Goal: Transaction & Acquisition: Purchase product/service

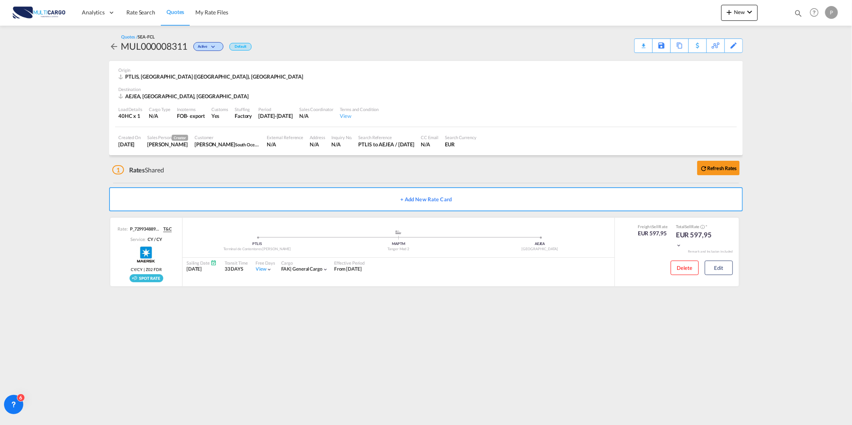
click at [799, 16] on md-icon "icon-magnify" at bounding box center [798, 13] width 9 height 9
drag, startPoint x: 684, startPoint y: 12, endPoint x: 680, endPoint y: 15, distance: 4.6
click at [684, 12] on select "Quotes" at bounding box center [670, 13] width 38 height 14
select select "Quotes"
click at [651, 6] on select "Quotes" at bounding box center [670, 13] width 38 height 14
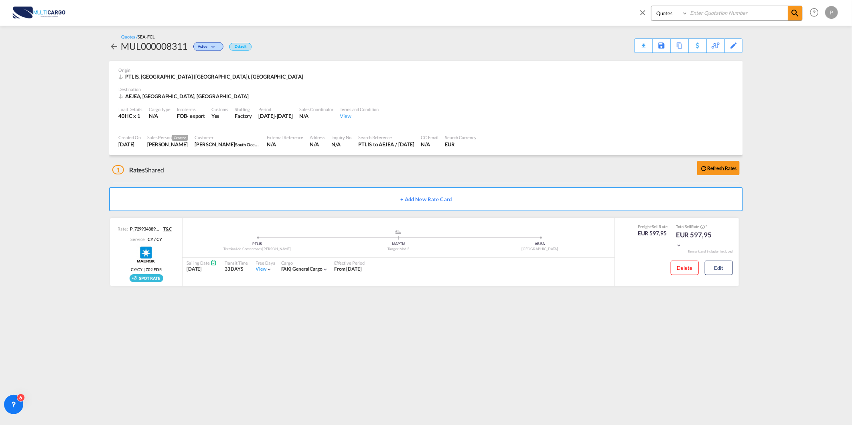
click at [707, 15] on input at bounding box center [738, 13] width 100 height 14
type input "8308"
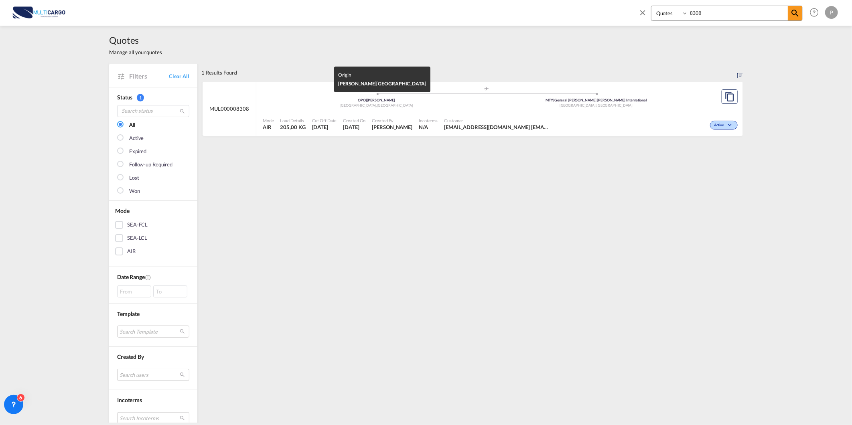
click at [326, 103] on div "Porto , Portugal" at bounding box center [377, 105] width 220 height 5
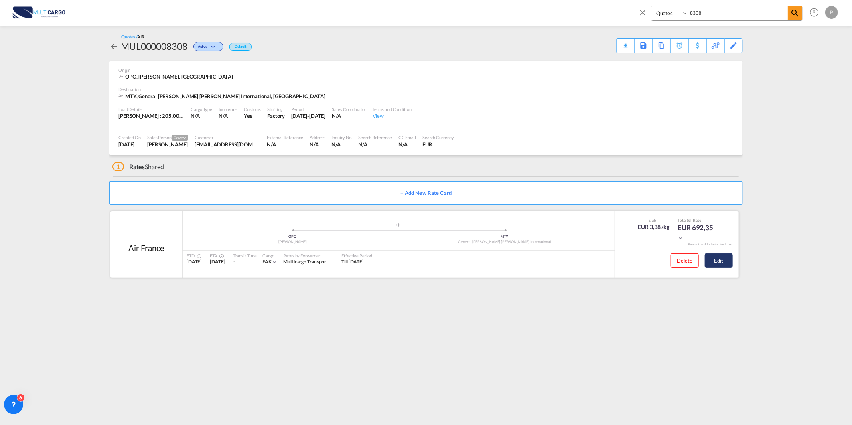
click at [717, 265] on button "Edit" at bounding box center [719, 260] width 28 height 14
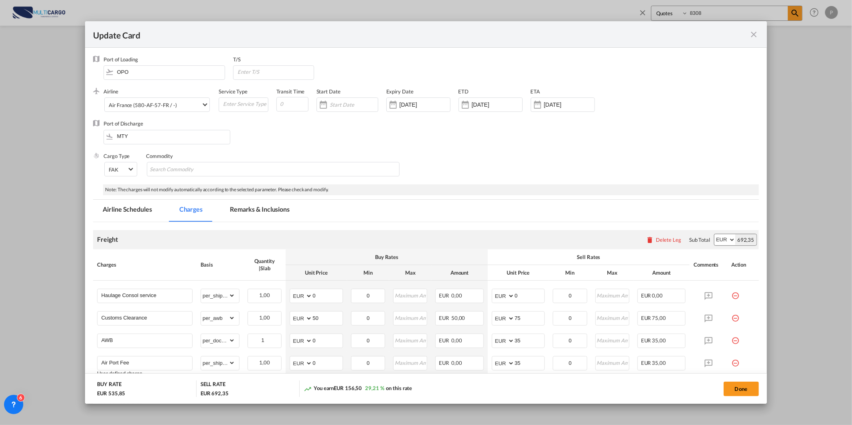
scroll to position [89, 0]
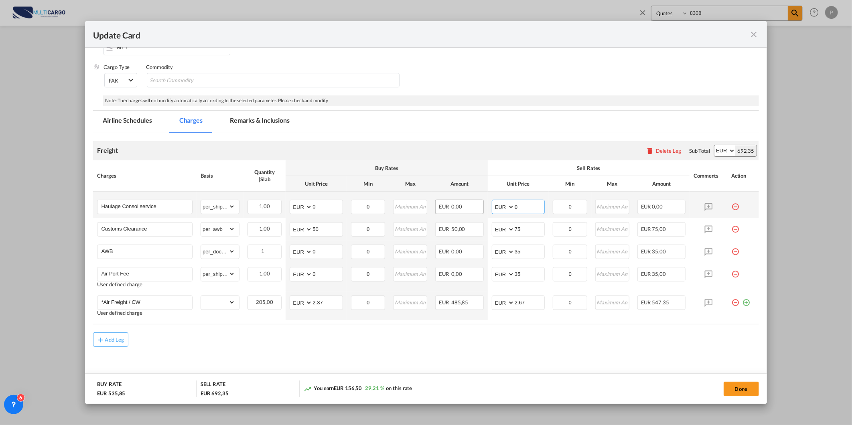
drag, startPoint x: 520, startPoint y: 207, endPoint x: 467, endPoint y: 209, distance: 53.4
click at [467, 209] on tr "Haulage Consol service Please Enter Already Exists gross_weight volumetric_weig…" at bounding box center [425, 205] width 665 height 26
type input "180"
drag, startPoint x: 318, startPoint y: 207, endPoint x: 300, endPoint y: 211, distance: 18.5
click at [306, 210] on md-input-container "AED AFN ALL AMD ANG AOA ARS AUD AWG AZN BAM BBD BDT BGN BHD BIF BMD BND BOB BRL…" at bounding box center [316, 207] width 53 height 14
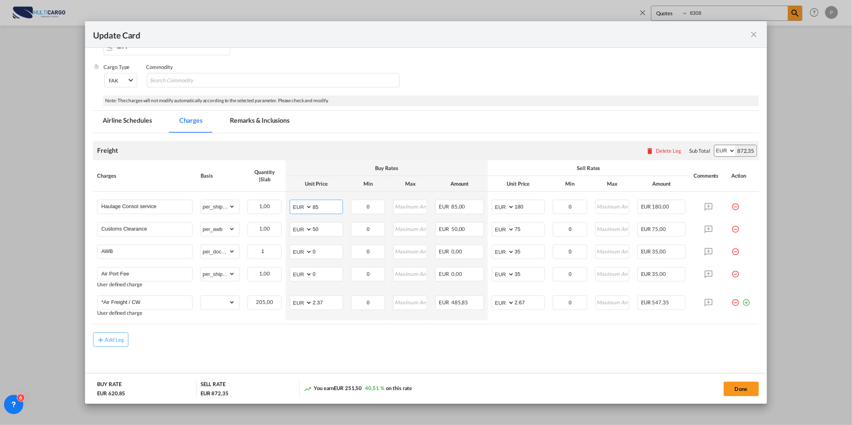
type input "85"
drag, startPoint x: 259, startPoint y: 351, endPoint x: 252, endPoint y: 350, distance: 7.4
click at [259, 351] on md-content "Freight Please enter leg name Leg Name Already Exists Delete Leg Sub Total AED …" at bounding box center [425, 263] width 665 height 261
click at [745, 386] on button "Done" at bounding box center [740, 389] width 35 height 14
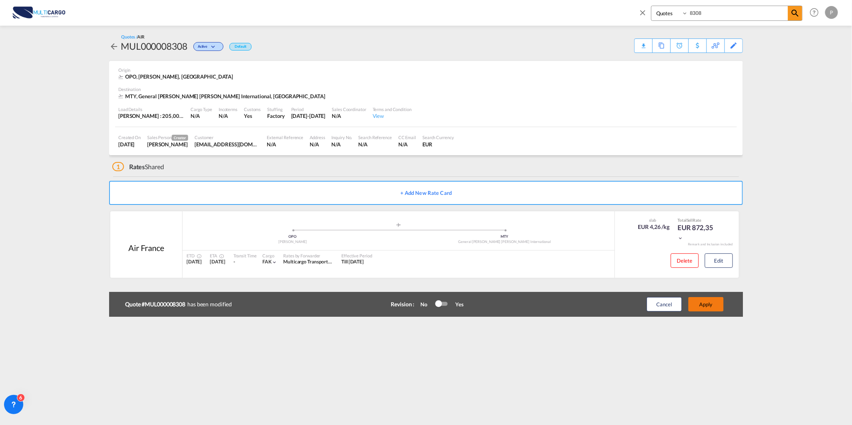
click at [717, 309] on button "Apply" at bounding box center [705, 304] width 35 height 14
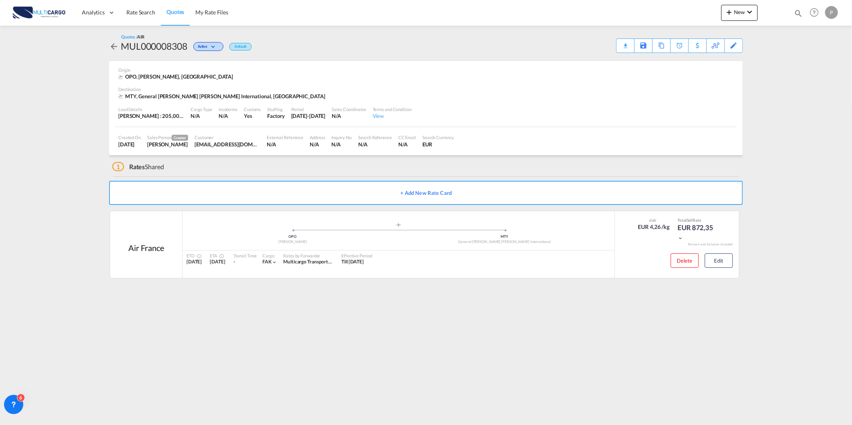
click at [611, 35] on div "Quotes / AIR MUL000008308 Active Default Download Quote Save As Template Copy Q…" at bounding box center [426, 43] width 634 height 19
click at [620, 43] on div "Download Quote" at bounding box center [609, 45] width 41 height 13
click at [140, 6] on link "Rate Search" at bounding box center [141, 13] width 40 height 26
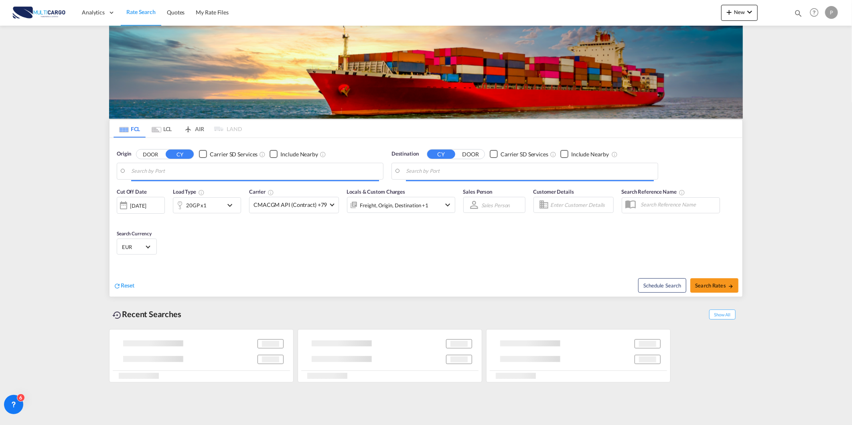
click at [188, 165] on input "Search by Port" at bounding box center [255, 171] width 248 height 12
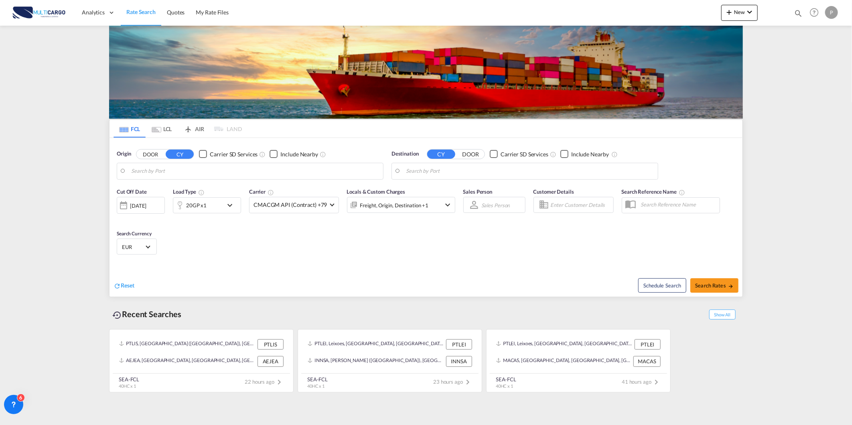
click at [798, 10] on md-icon "icon-magnify" at bounding box center [798, 13] width 9 height 9
click at [685, 14] on select "Quotes" at bounding box center [670, 13] width 38 height 14
select select "Quotes"
click at [651, 6] on select "Quotes" at bounding box center [670, 13] width 38 height 14
click at [698, 16] on input at bounding box center [738, 13] width 100 height 14
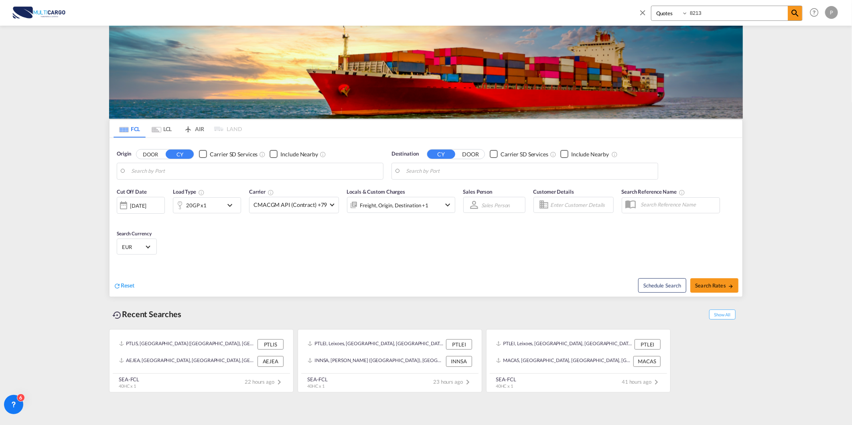
type input "8213"
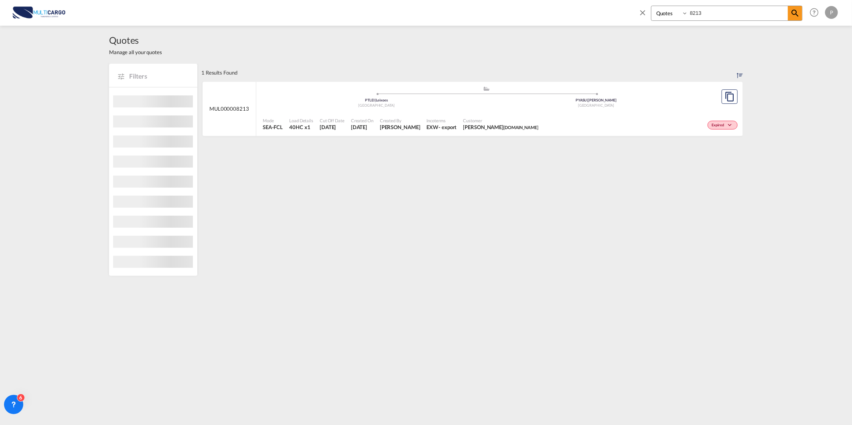
click at [520, 138] on md-content "MUL000008213 .a{fill:#aaa8ad;} .a{fill:#aaa8ad;} PTLEI | Leixoes Portugal PYASU…" at bounding box center [471, 112] width 541 height 61
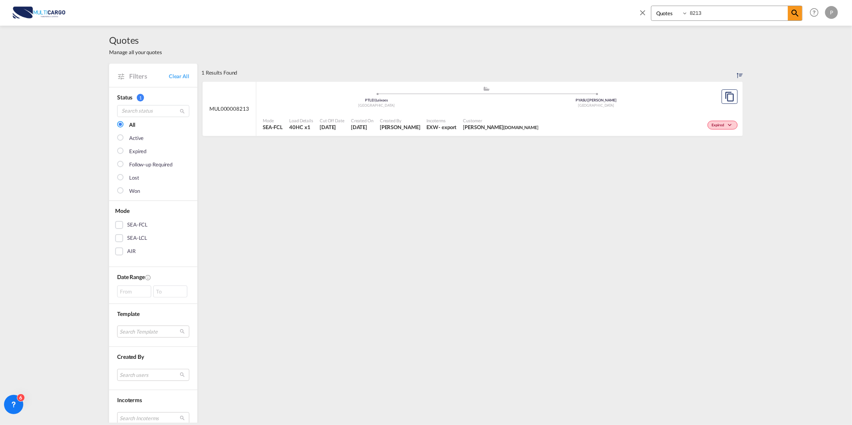
click at [514, 123] on span "Customer" at bounding box center [500, 120] width 75 height 6
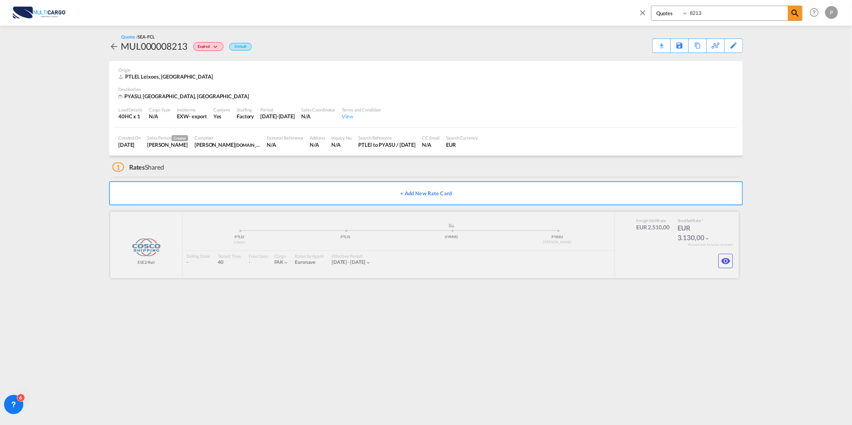
click at [731, 262] on button "button" at bounding box center [725, 261] width 14 height 14
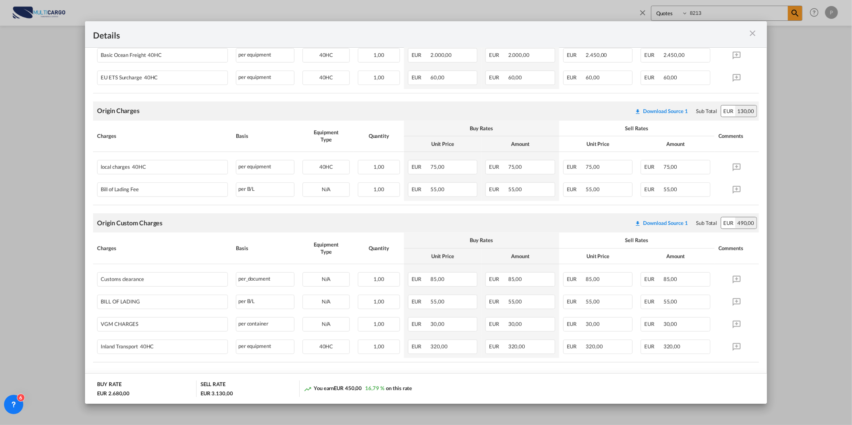
scroll to position [217, 0]
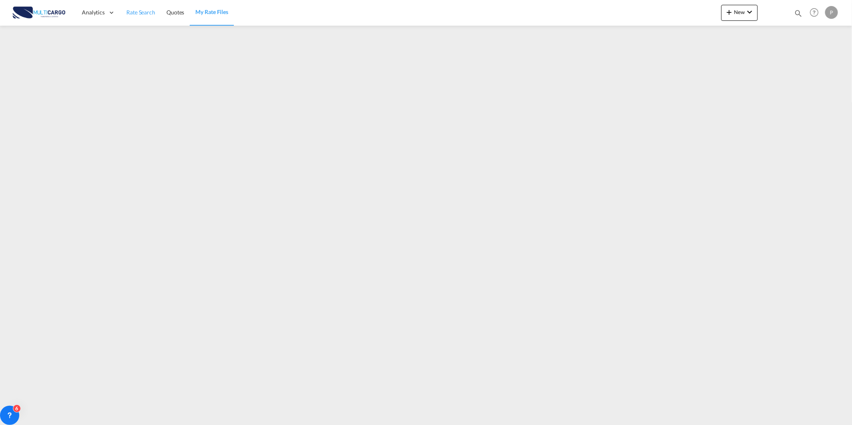
click at [143, 7] on link "Rate Search" at bounding box center [141, 13] width 40 height 26
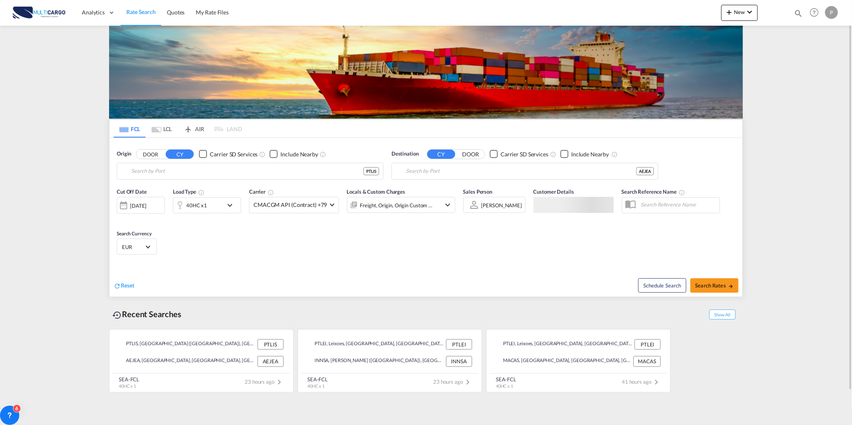
type input "Lisbon (Lisboa), PTLIS"
type input "Jebel Ali, AEJEA"
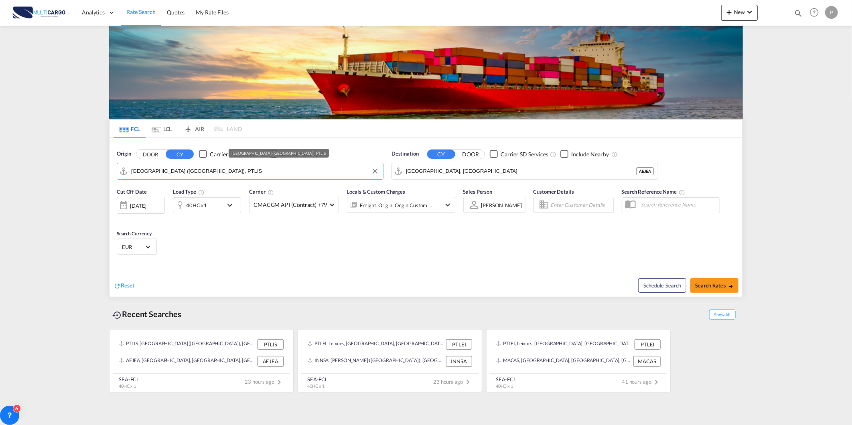
click at [229, 175] on input "Lisbon (Lisboa), PTLIS" at bounding box center [255, 171] width 248 height 12
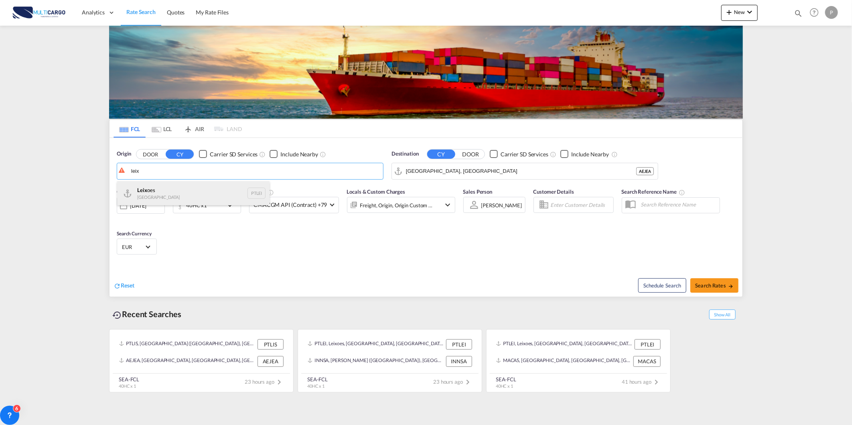
click at [221, 186] on div "Leix oes Portugal PTLEI" at bounding box center [193, 193] width 152 height 24
type input "Leixoes, PTLEI"
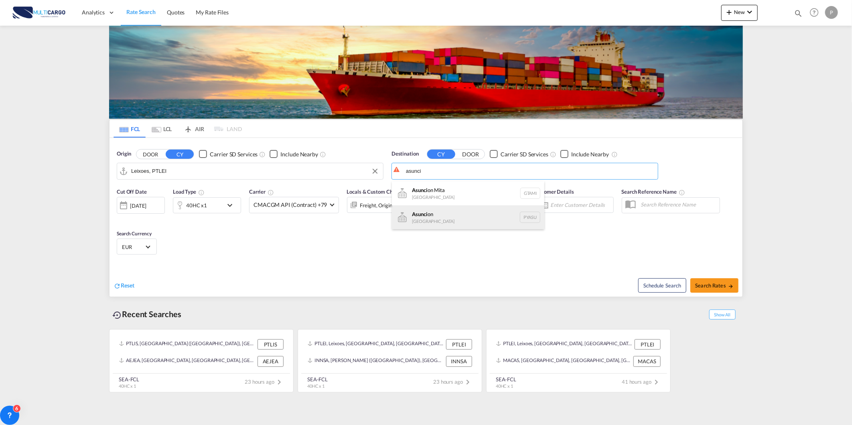
click at [504, 217] on div "Asunci on Paraguay PYASU" at bounding box center [468, 217] width 152 height 24
type input "Asuncion, PYASU"
click at [213, 205] on div "40HC x1" at bounding box center [198, 205] width 50 height 16
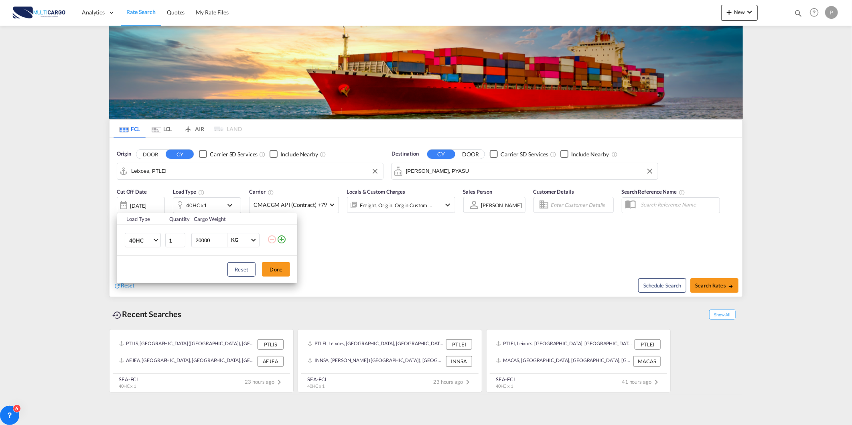
click at [386, 277] on div "Load Type Quantity Cargo Weight 40HC 20GP 40GP 40HC 45HC 20RE 40RE 40HR 20OT 40…" at bounding box center [426, 212] width 852 height 425
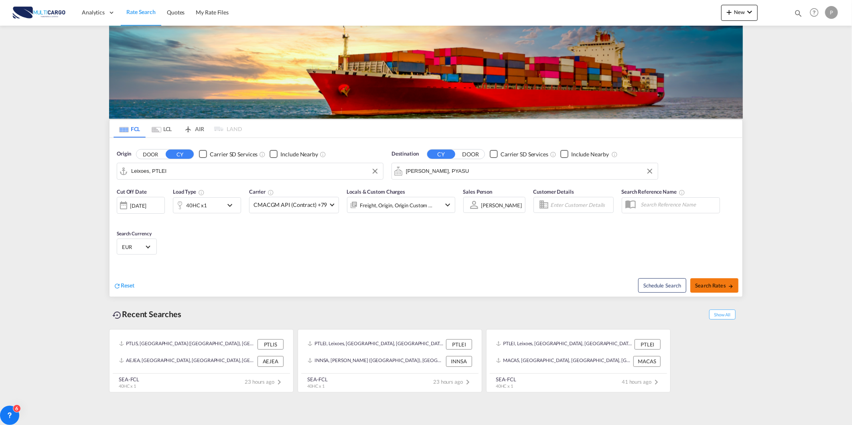
click at [712, 281] on button "Search Rates" at bounding box center [714, 285] width 48 height 14
type input "PTLEI to PYASU / 5 Sep 2025"
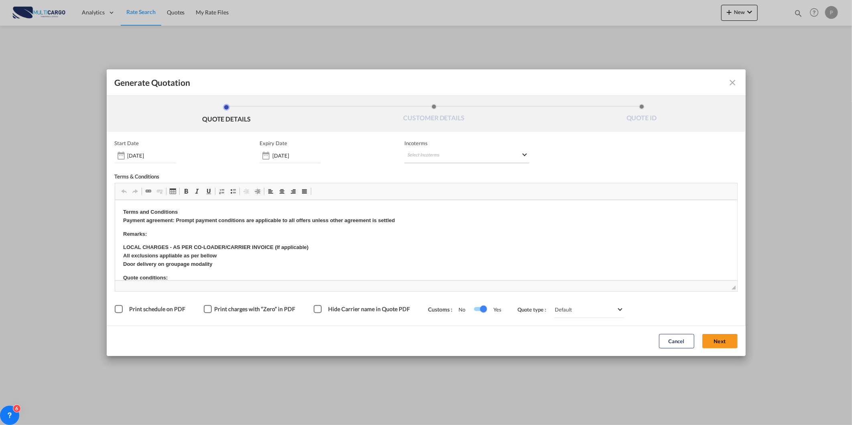
click at [477, 160] on md-select "Select Incoterms FOB - import Free on Board CIF - import Cost,Insurance and Fre…" at bounding box center [466, 156] width 125 height 14
click at [456, 173] on input "search" at bounding box center [446, 171] width 74 height 7
type input "exw"
click at [459, 186] on div "EXW - export" at bounding box center [449, 186] width 76 height 6
click at [709, 337] on button "Next" at bounding box center [719, 341] width 35 height 14
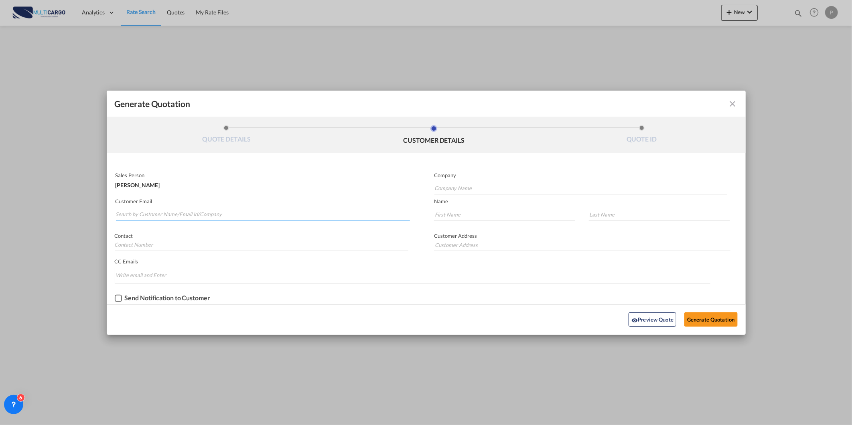
click at [135, 219] on md-autocomplete-wrap "Generate QuotationQUOTE ..." at bounding box center [262, 213] width 295 height 16
paste input "[PERSON_NAME][EMAIL_ADDRESS][PERSON_NAME][DOMAIN_NAME]"
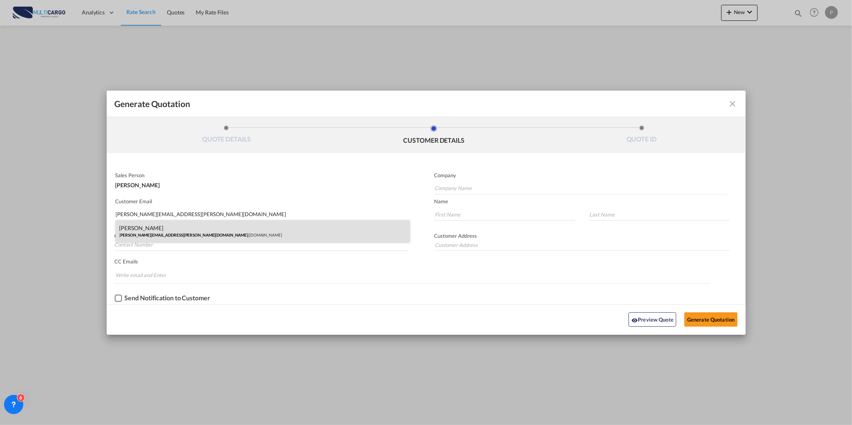
type input "[PERSON_NAME][EMAIL_ADDRESS][PERSON_NAME][DOMAIN_NAME]"
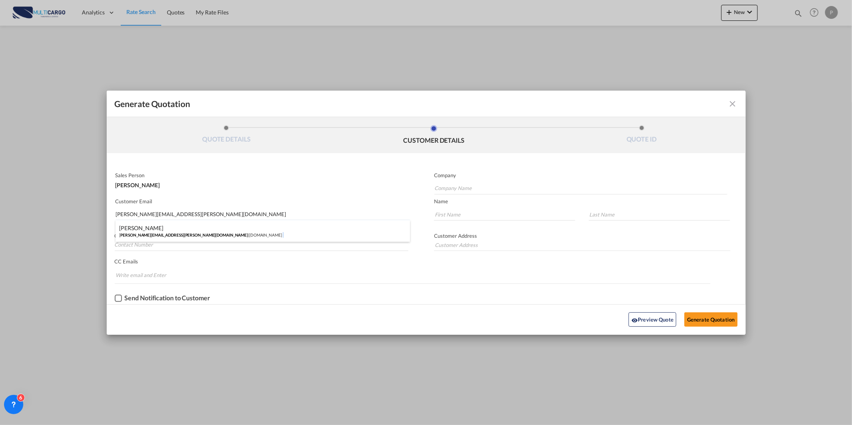
click at [209, 233] on div "Daniel Fernandez daniel.fernandez@holasharf.com | holasharf.com" at bounding box center [262, 231] width 295 height 22
type input "[DOMAIN_NAME]"
type input "Daniel"
type input "Fernandez"
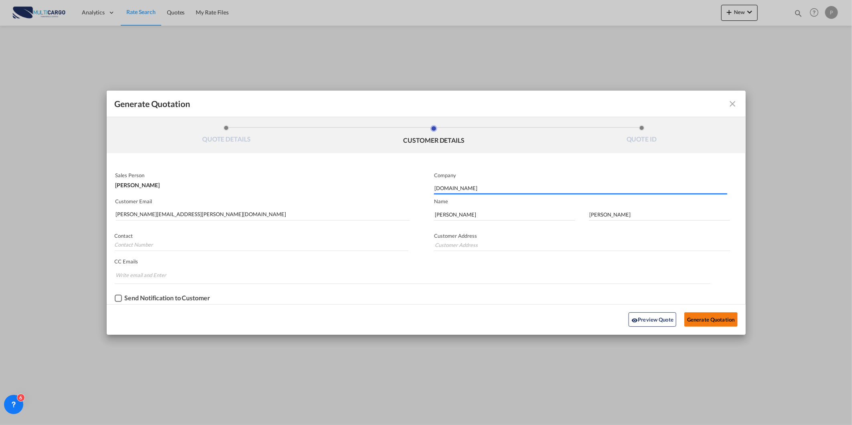
click at [703, 316] on button "Generate Quotation" at bounding box center [710, 319] width 53 height 14
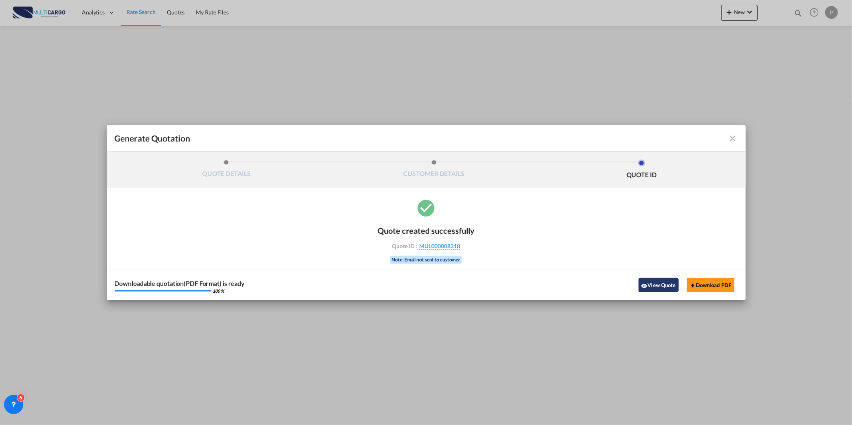
click at [660, 288] on button "View Quote" at bounding box center [658, 285] width 40 height 14
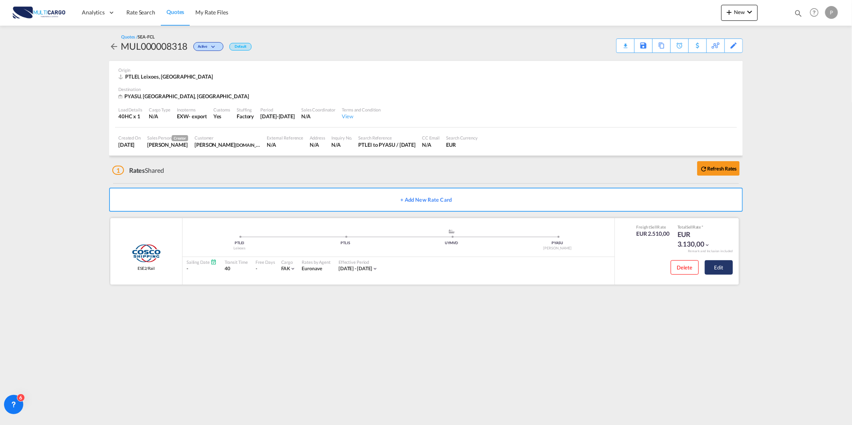
click at [720, 273] on button "Edit" at bounding box center [719, 267] width 28 height 14
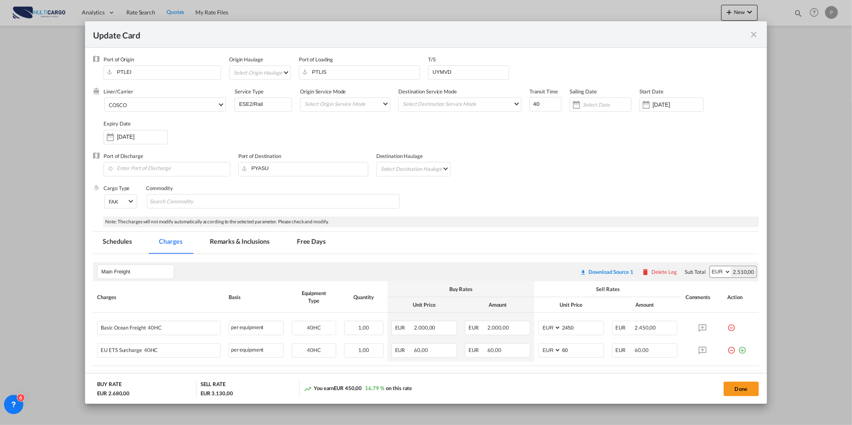
select select "per equipment"
click at [248, 237] on md-tab-item "Remarks & Inclusions" at bounding box center [239, 243] width 79 height 22
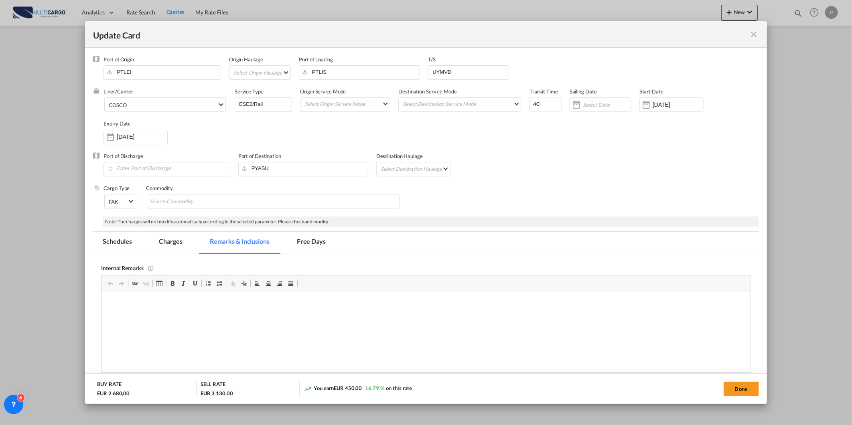
scroll to position [223, 0]
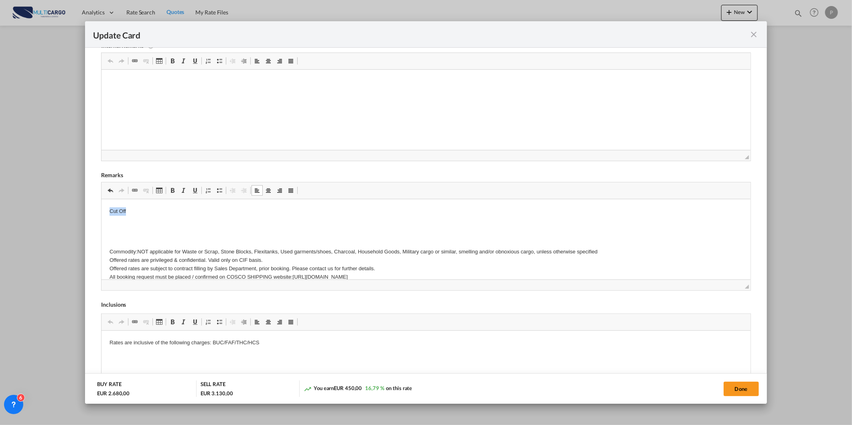
drag, startPoint x: 164, startPoint y: 212, endPoint x: 93, endPoint y: 206, distance: 71.2
click at [748, 389] on button "Done" at bounding box center [740, 389] width 35 height 14
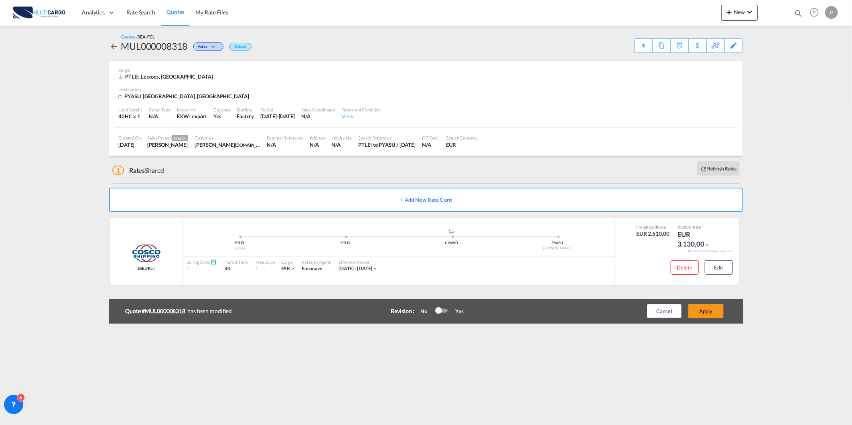
scroll to position [37, 0]
click at [713, 302] on div "Cancel Apply" at bounding box center [676, 311] width 100 height 19
click at [706, 315] on button "Apply" at bounding box center [705, 311] width 35 height 14
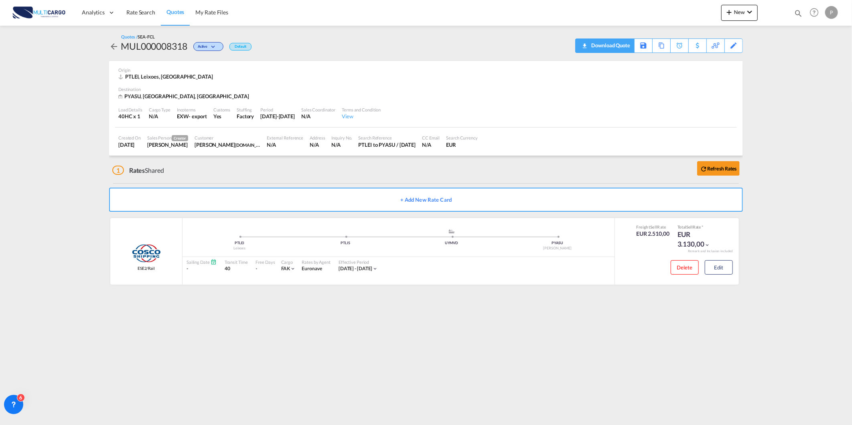
click at [623, 51] on download-pdf "Download Quote" at bounding box center [604, 46] width 51 height 14
click at [612, 45] on div "Download Quote" at bounding box center [609, 45] width 41 height 13
click at [124, 14] on link "Rate Search" at bounding box center [141, 13] width 40 height 26
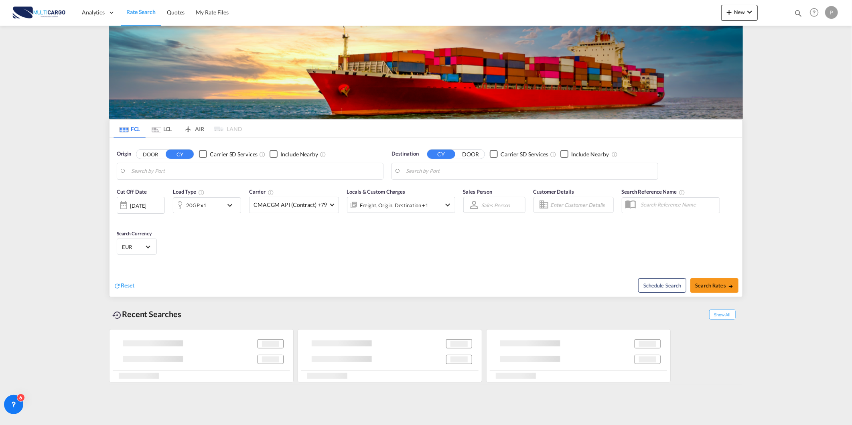
type input "Leixoes, PTLEI"
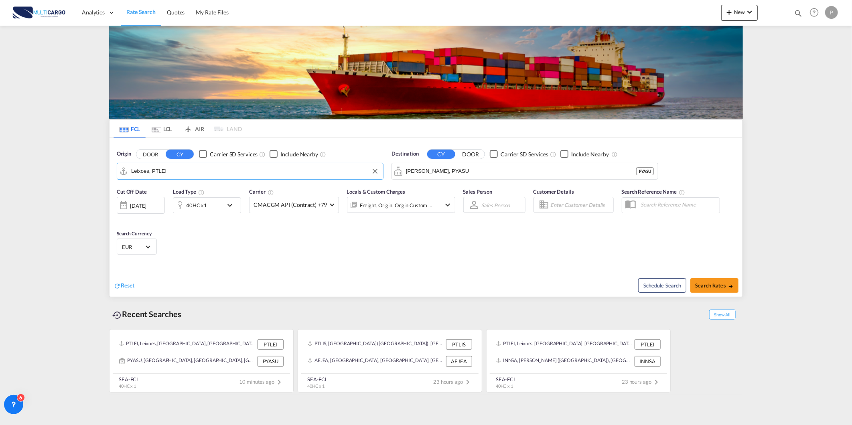
click at [152, 171] on input "Leixoes, PTLEI" at bounding box center [255, 171] width 248 height 12
click at [465, 174] on input "Asuncion, PYASU" at bounding box center [530, 171] width 248 height 12
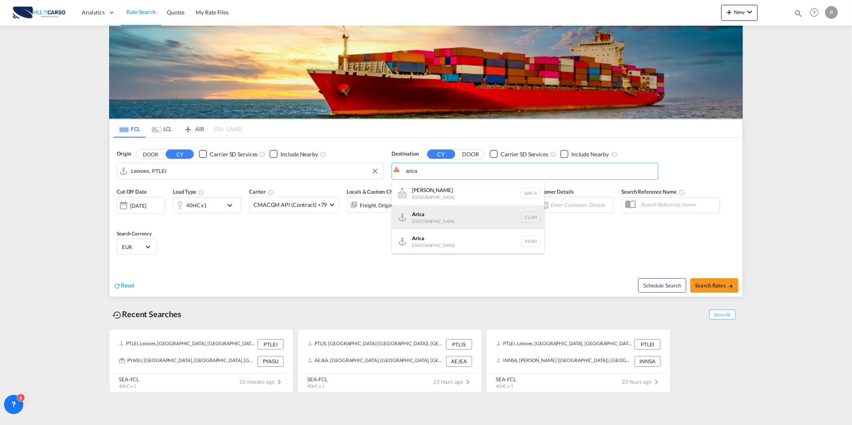
click at [448, 223] on div "Arica Chile CLARI" at bounding box center [468, 217] width 152 height 24
type input "Arica, CLARI"
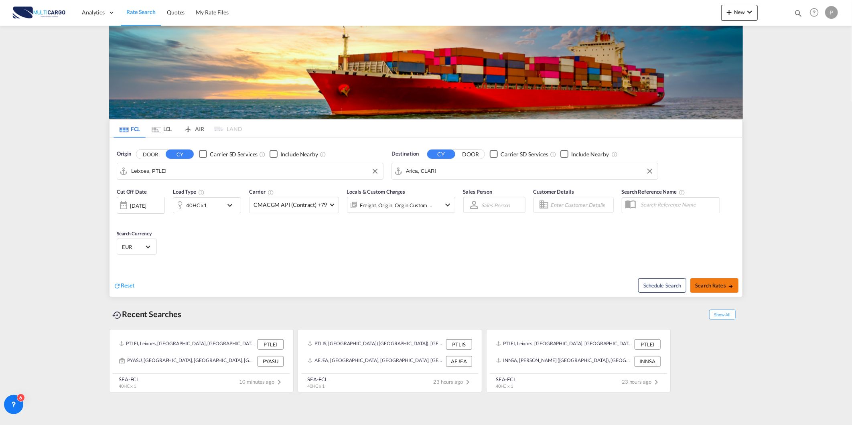
click at [721, 285] on span "Search Rates" at bounding box center [714, 285] width 38 height 6
type input "PTLEI to CLARI / 5 Sep 2025"
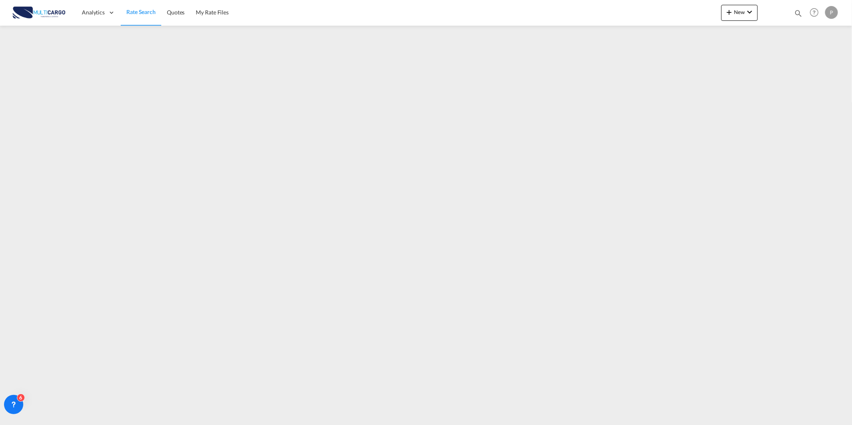
click at [767, 10] on div at bounding box center [772, 13] width 31 height 24
click at [751, 6] on button "New" at bounding box center [739, 13] width 36 height 16
click at [778, 67] on div "Ratesheet" at bounding box center [783, 60] width 30 height 20
click at [149, 15] on span "Rate Search" at bounding box center [140, 12] width 29 height 7
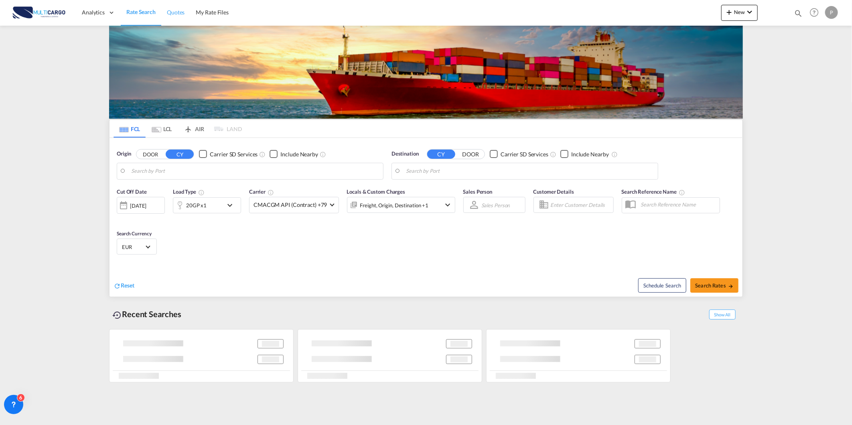
click at [182, 11] on span "Quotes" at bounding box center [176, 12] width 18 height 7
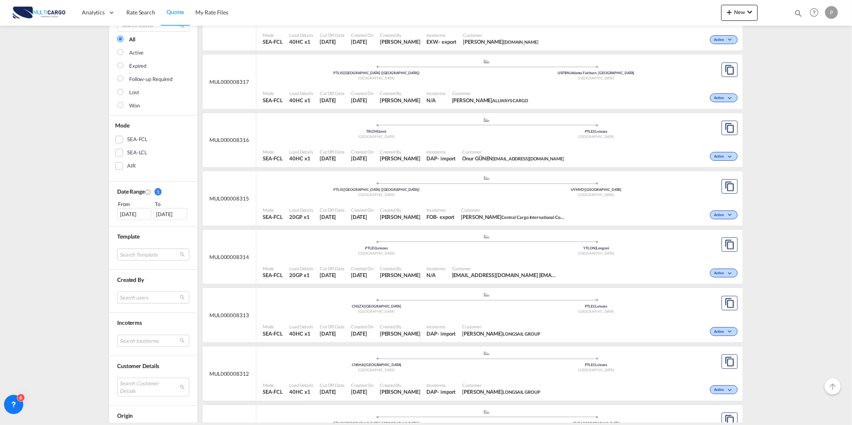
scroll to position [89, 0]
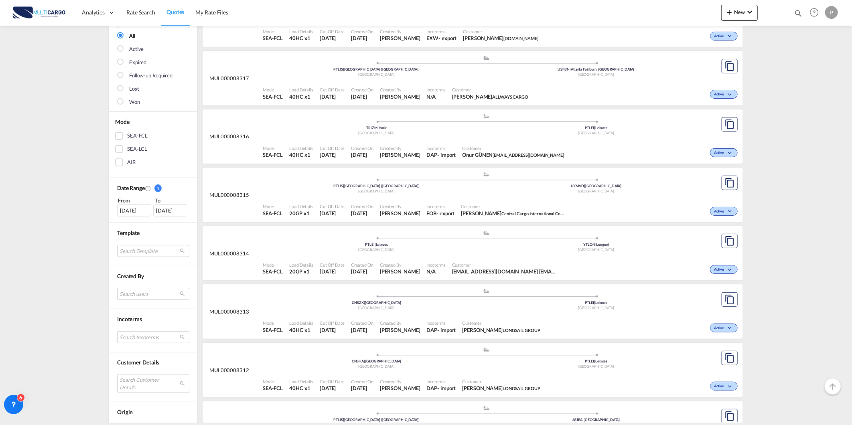
click at [127, 207] on div "[DATE]" at bounding box center [134, 211] width 34 height 12
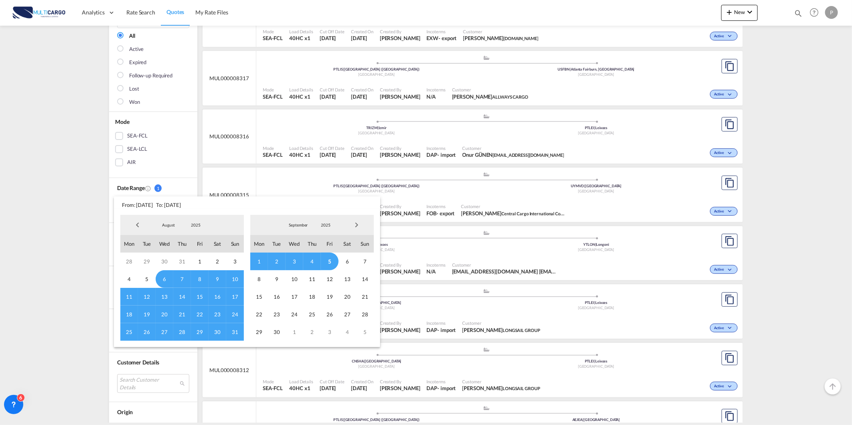
click at [197, 223] on span "2025" at bounding box center [196, 225] width 26 height 6
click at [195, 205] on md-option "2024" at bounding box center [203, 205] width 55 height 19
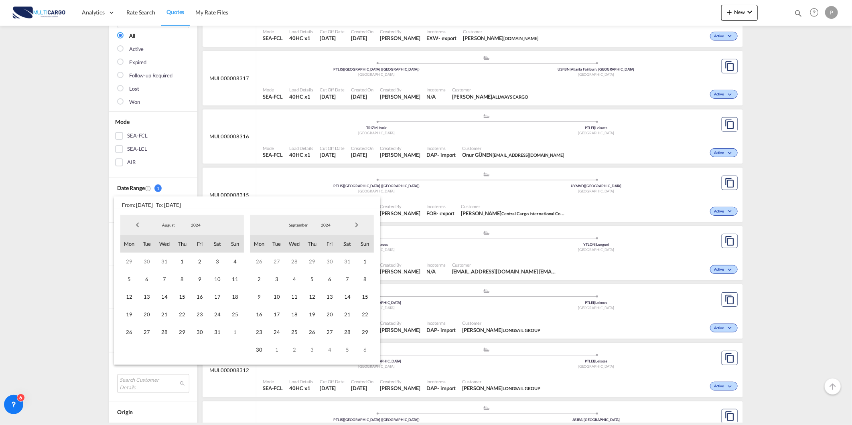
click at [180, 166] on md-backdrop at bounding box center [426, 212] width 852 height 425
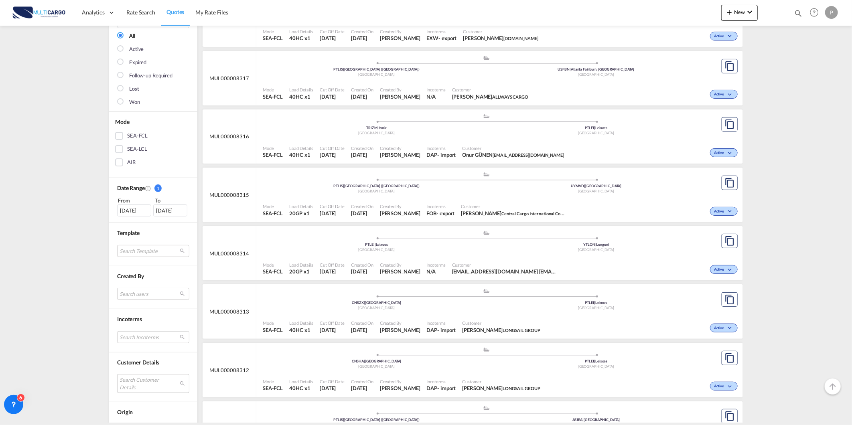
click at [150, 380] on md-select "Search Customer Details user name user [EMAIL_ADDRESS][DOMAIN_NAME] [EMAIL_ADDR…" at bounding box center [153, 383] width 72 height 18
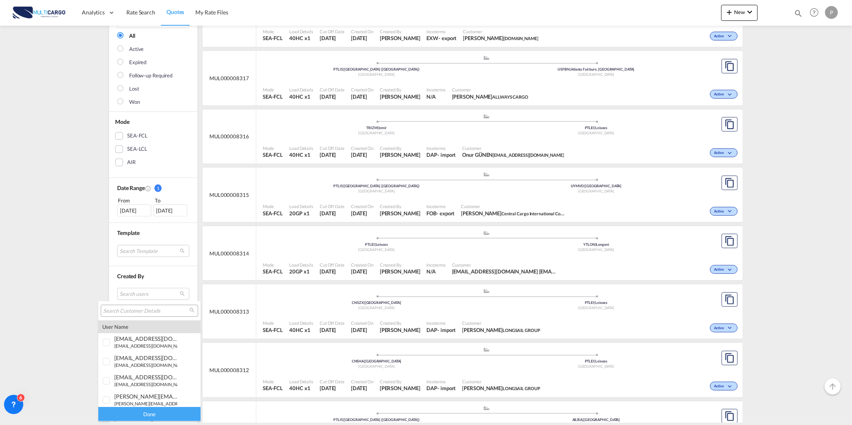
type md-option "[object Object]"
click at [156, 306] on div at bounding box center [149, 311] width 97 height 12
click at [150, 309] on input "search" at bounding box center [146, 311] width 86 height 7
click at [164, 310] on input "[PERSON_NAME]" at bounding box center [146, 311] width 86 height 7
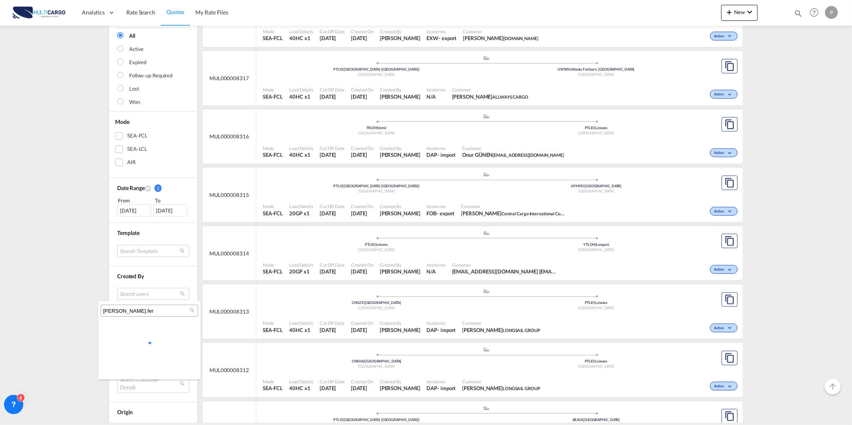
scroll to position [0, 0]
type input "[PERSON_NAME].fer"
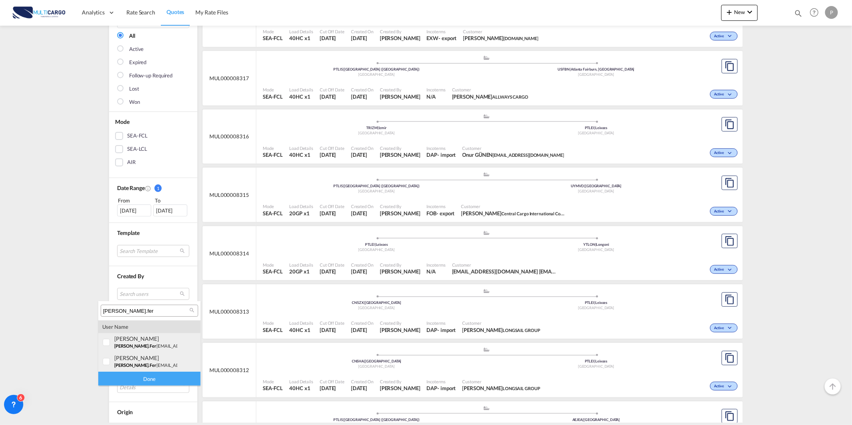
drag, startPoint x: 174, startPoint y: 350, endPoint x: 173, endPoint y: 365, distance: 14.9
click at [174, 350] on md-option "user [PERSON_NAME] [PERSON_NAME].fer [EMAIL_ADDRESS][DOMAIN_NAME] | [DOMAIN_NAM…" at bounding box center [149, 342] width 102 height 19
click at [170, 364] on small "daniel.fer nandez@holascharff.com" at bounding box center [171, 364] width 115 height 5
click at [166, 376] on div "Done" at bounding box center [149, 379] width 102 height 14
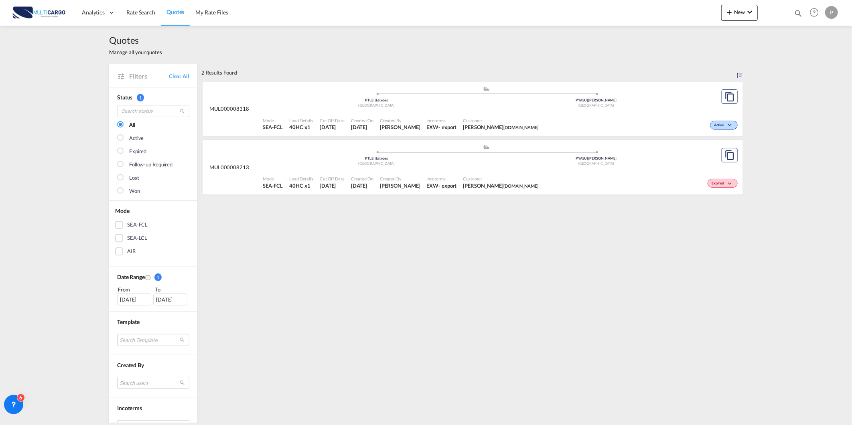
click at [351, 118] on span "Created On" at bounding box center [362, 120] width 22 height 6
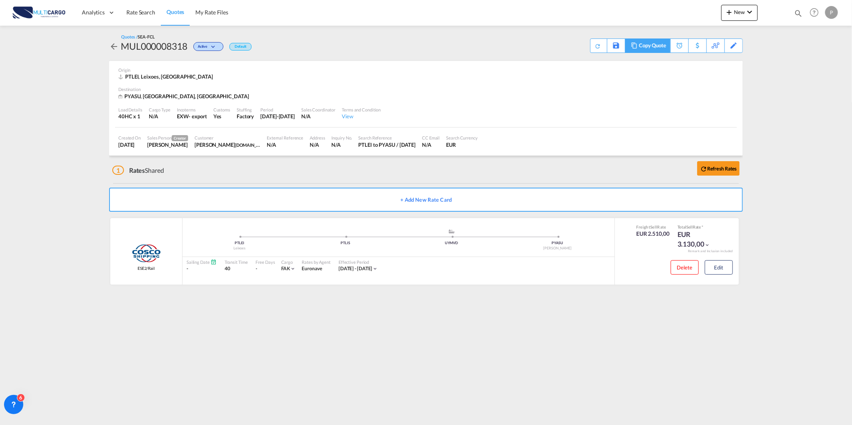
click at [638, 47] on md-icon at bounding box center [634, 46] width 10 height 6
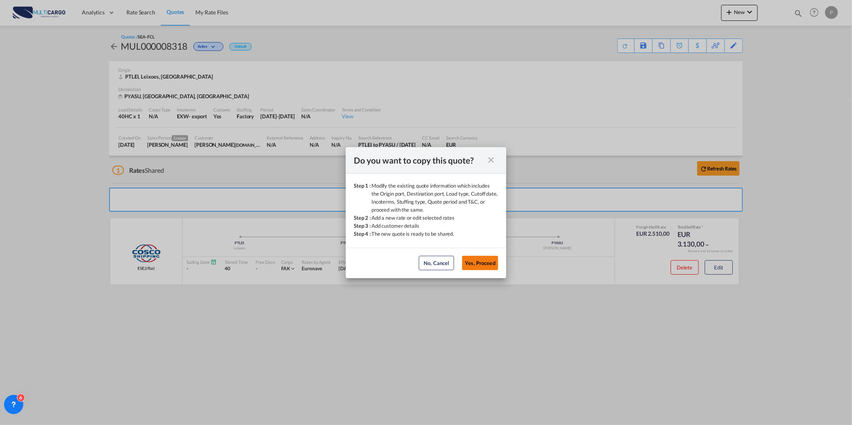
click at [472, 266] on button "Yes, Proceed" at bounding box center [480, 263] width 36 height 14
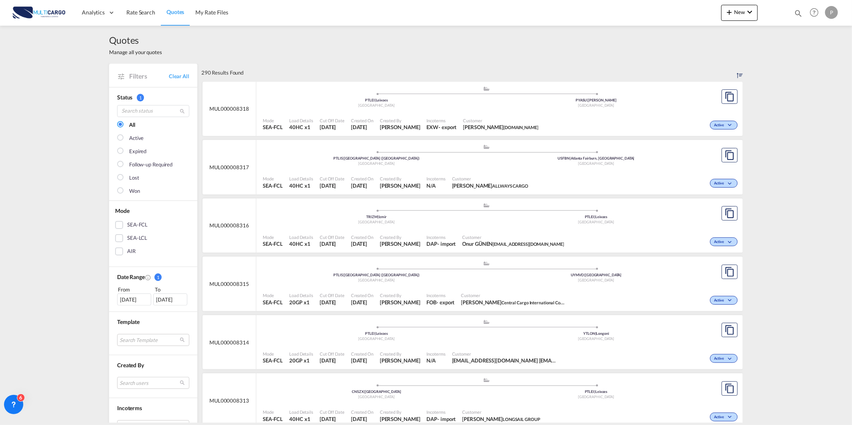
click at [132, 298] on div "[DATE]" at bounding box center [134, 300] width 34 height 12
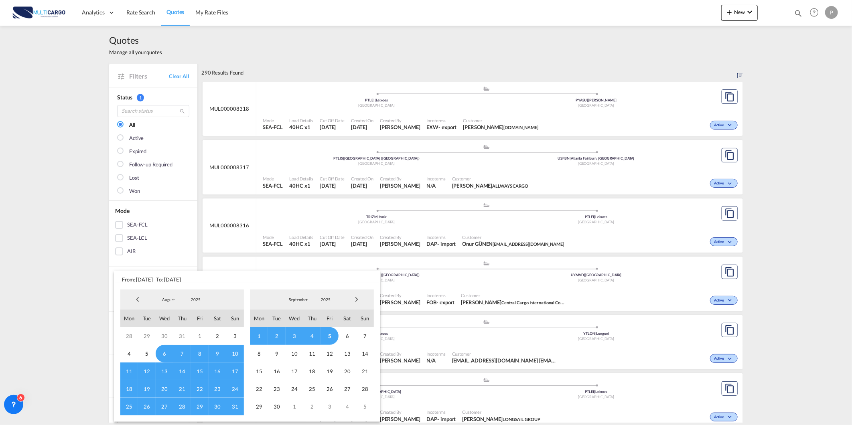
click at [193, 295] on md-select-value "2025" at bounding box center [195, 300] width 27 height 12
click at [197, 281] on md-option "2024" at bounding box center [203, 280] width 55 height 19
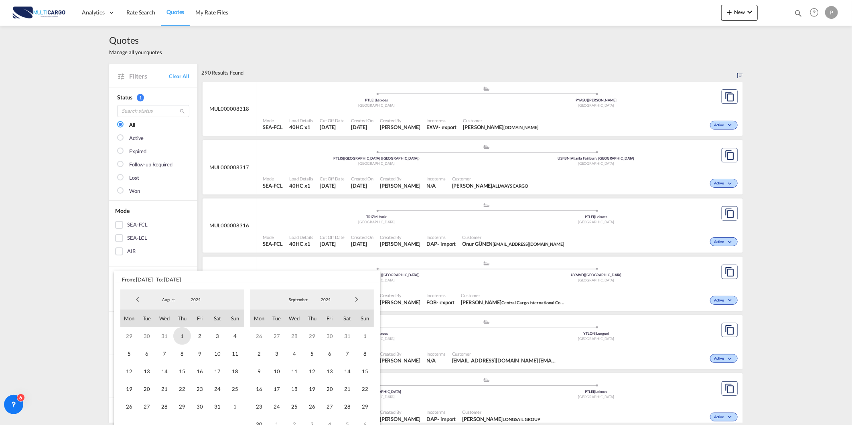
click at [181, 332] on span "1" at bounding box center [182, 336] width 18 height 18
click at [331, 298] on span "2024" at bounding box center [326, 300] width 26 height 6
click at [332, 314] on md-option "2025" at bounding box center [333, 319] width 55 height 19
click at [360, 336] on span "7" at bounding box center [365, 336] width 18 height 18
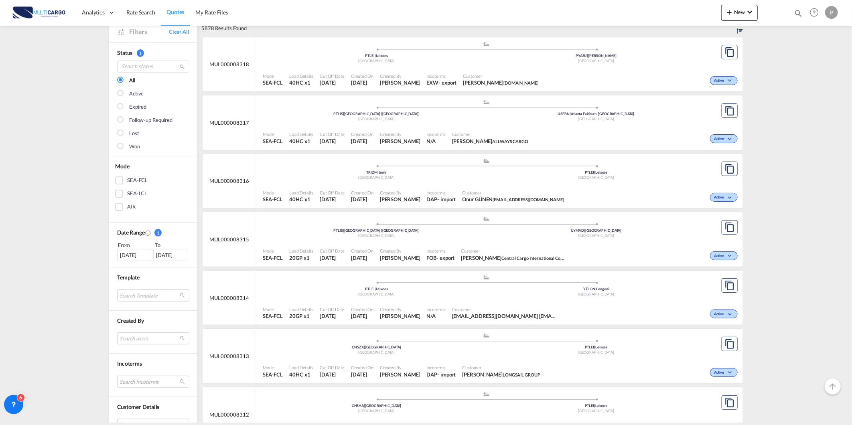
scroll to position [178, 0]
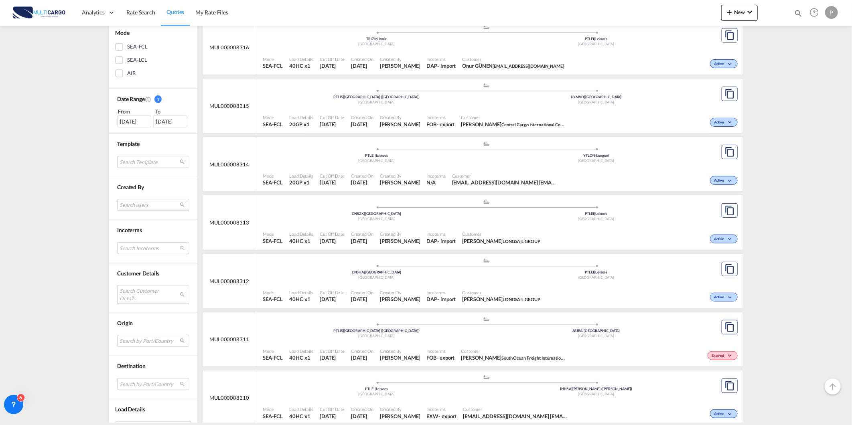
click at [138, 297] on md-select "Search Customer Details user name user [EMAIL_ADDRESS][DOMAIN_NAME] [EMAIL_ADDR…" at bounding box center [153, 294] width 72 height 18
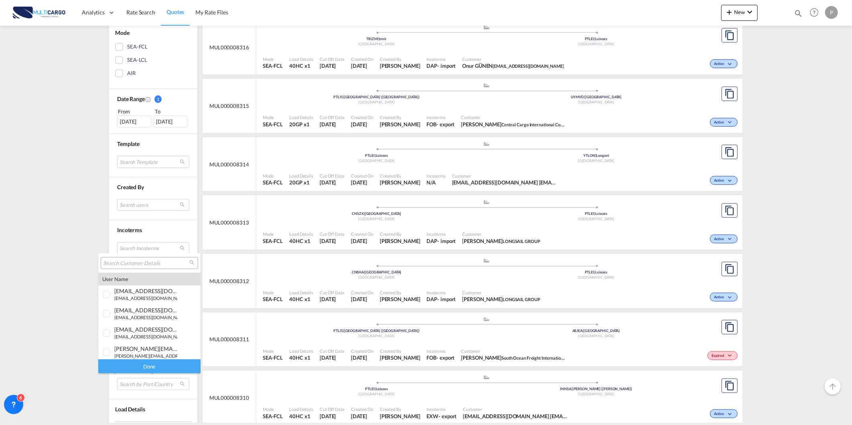
click at [137, 262] on input "search" at bounding box center [146, 263] width 86 height 7
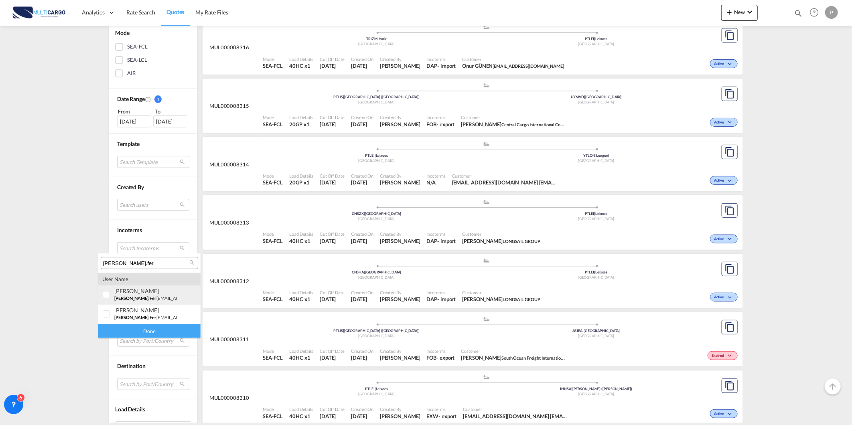
type input "[PERSON_NAME].fer"
click at [123, 296] on span "[PERSON_NAME].fer" at bounding box center [135, 298] width 42 height 5
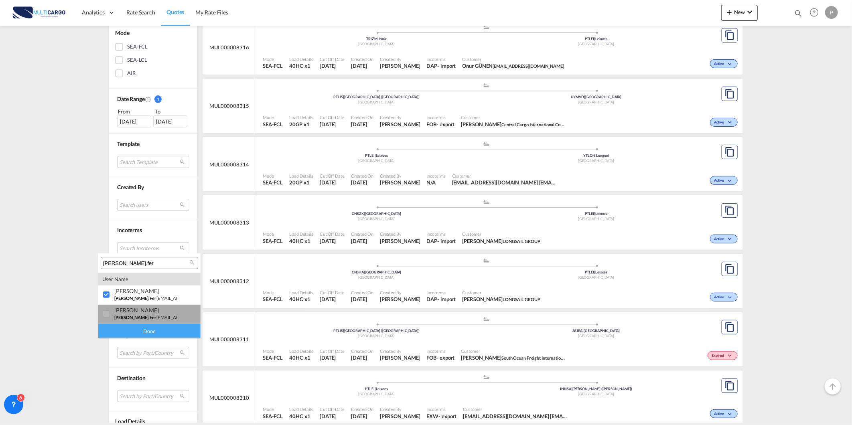
click at [117, 310] on div "[PERSON_NAME]" at bounding box center [145, 310] width 63 height 7
click at [134, 332] on div "Done" at bounding box center [149, 331] width 102 height 14
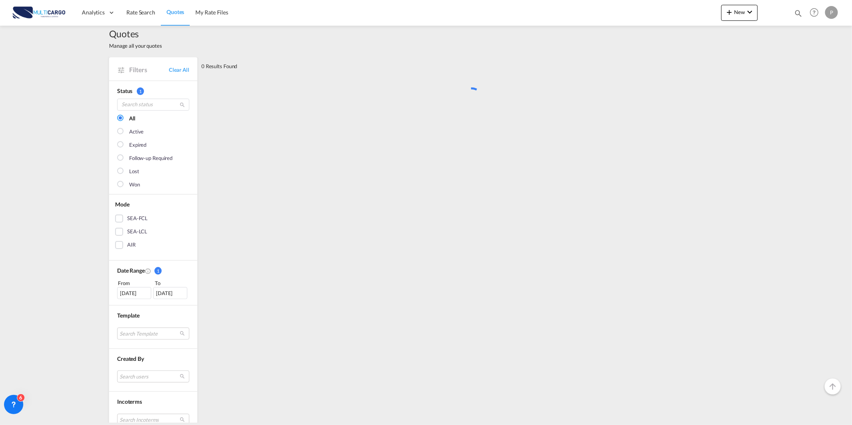
scroll to position [0, 0]
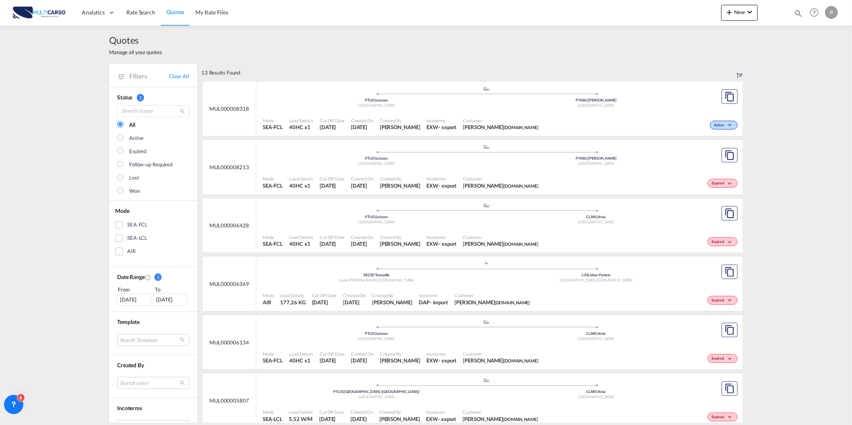
click at [386, 227] on div ".a{fill:#aaa8ad;} .a{fill:#aaa8ad;} PTLEI | Leixoes Portugal CLARI | Arica Chile" at bounding box center [486, 215] width 447 height 26
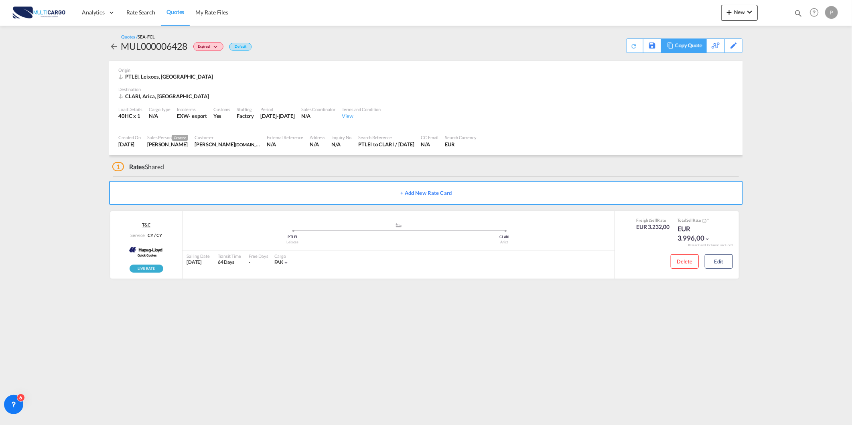
click at [697, 46] on div "Copy Quote" at bounding box center [688, 46] width 27 height 14
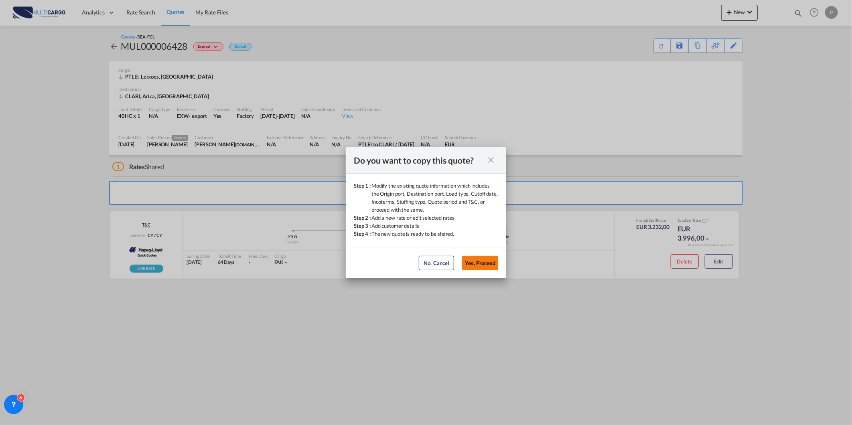
click at [478, 259] on button "Yes, Proceed" at bounding box center [480, 263] width 36 height 14
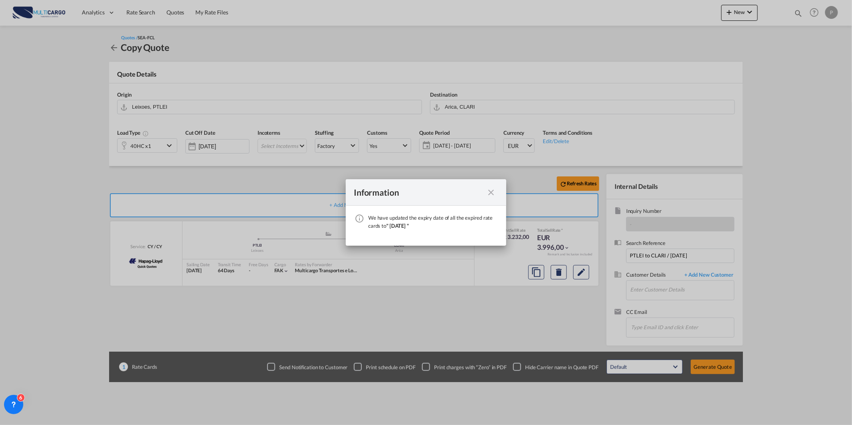
click at [487, 190] on md-icon "icon-close fg-AAA8AD cursor" at bounding box center [491, 193] width 10 height 10
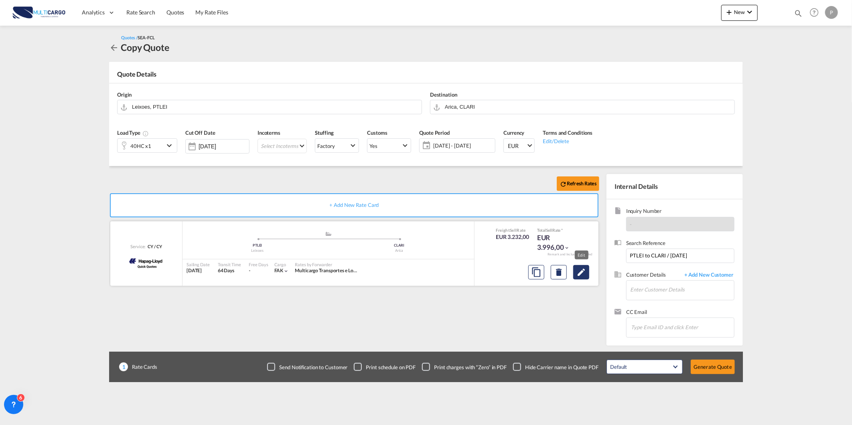
click at [581, 269] on md-icon "Edit" at bounding box center [581, 272] width 10 height 10
click at [579, 269] on body "Analytics Reports Dashboard Rate Search Quotes My Rate Files Analytics" at bounding box center [426, 212] width 852 height 425
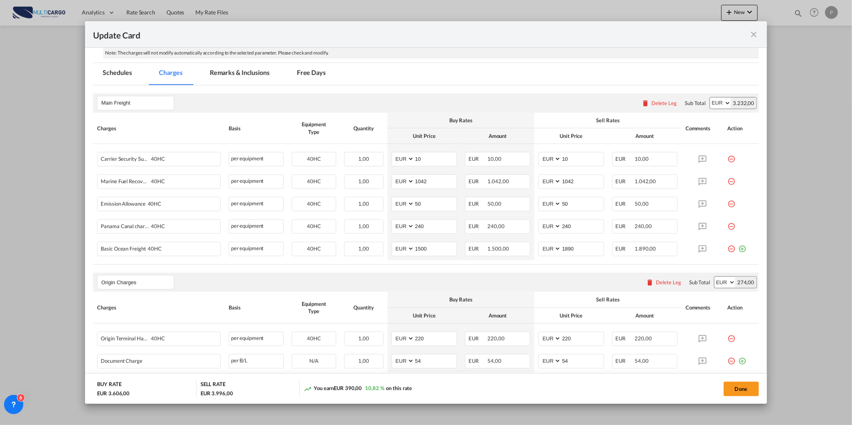
scroll to position [165, 0]
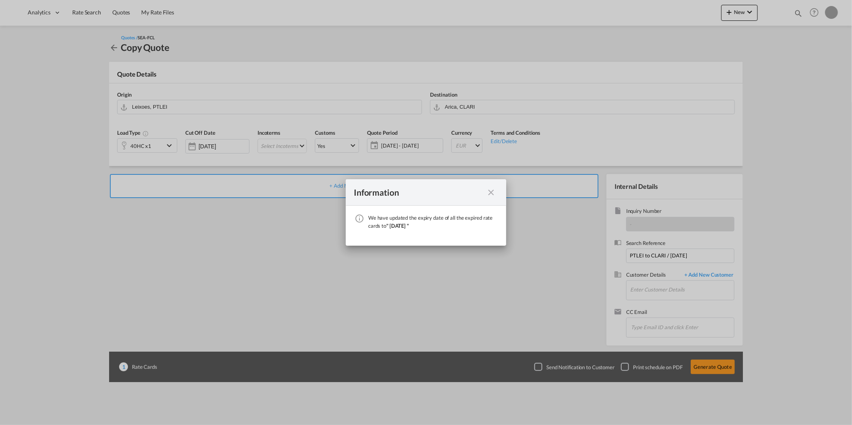
click at [491, 193] on md-icon "icon-close fg-AAA8AD cursor" at bounding box center [491, 193] width 10 height 10
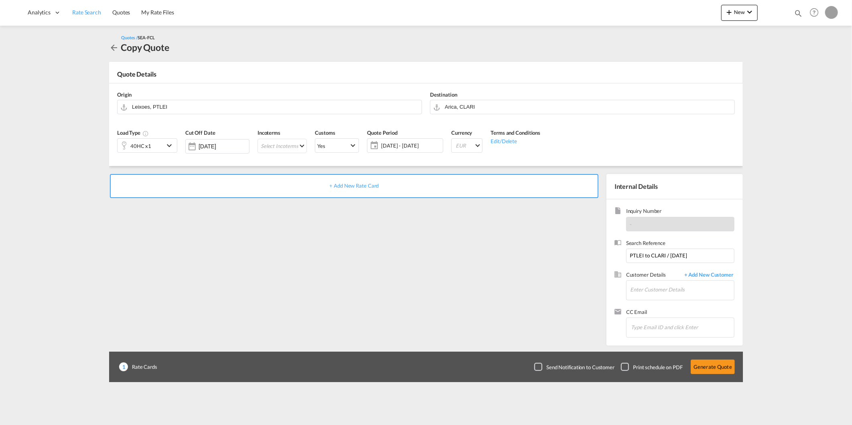
click at [76, 14] on span "Rate Search" at bounding box center [86, 12] width 29 height 7
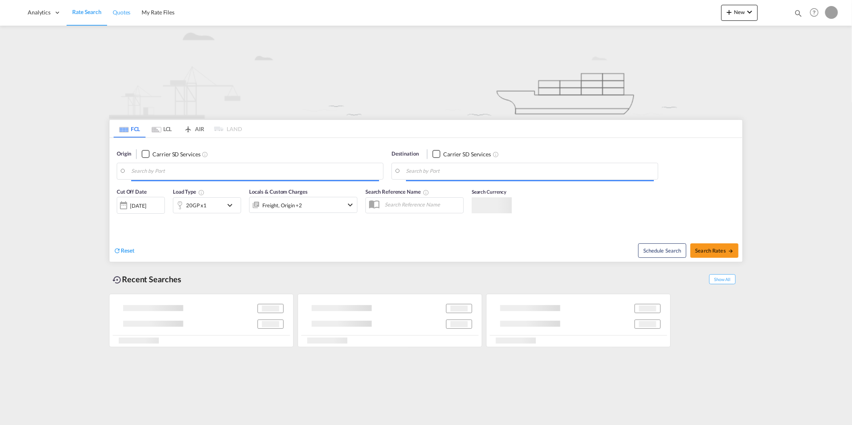
type input "Leixoes, PTLEI"
type input "Arica, CLARI"
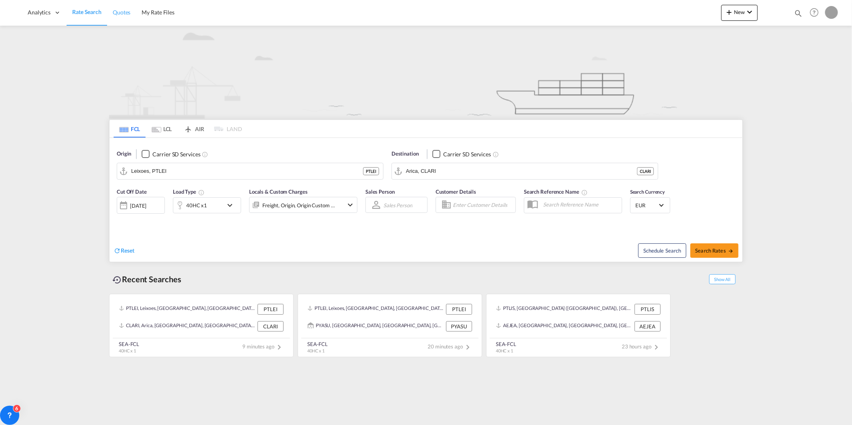
click at [116, 12] on span "Quotes" at bounding box center [122, 12] width 18 height 7
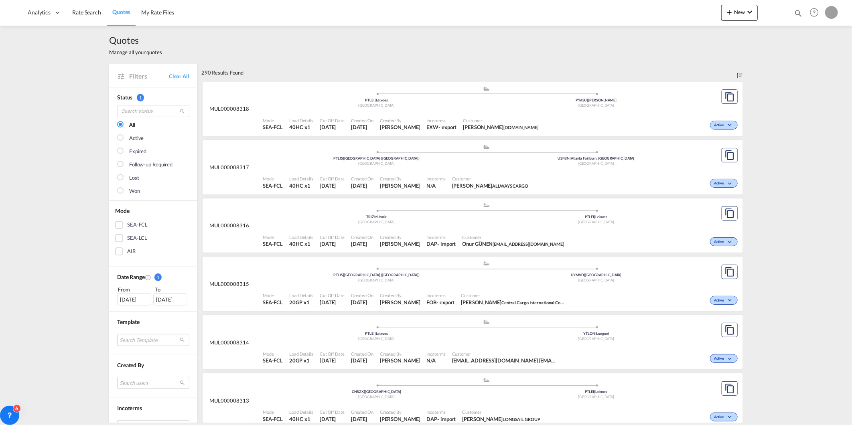
click at [140, 301] on div "[DATE]" at bounding box center [134, 300] width 34 height 12
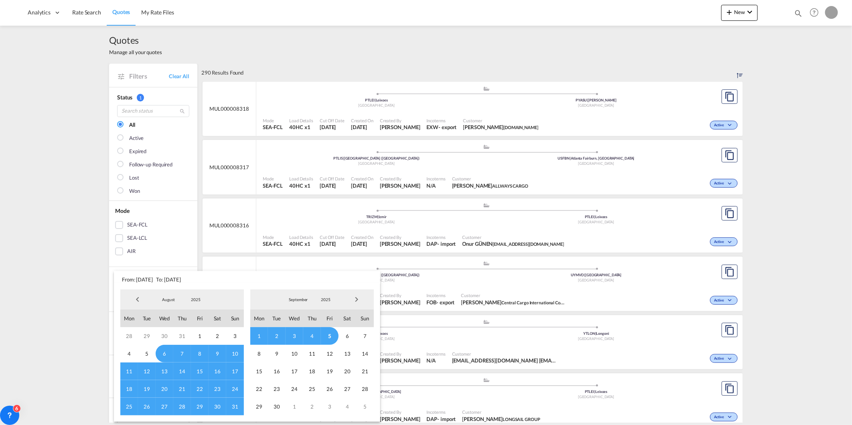
click at [200, 298] on span "2025" at bounding box center [196, 300] width 26 height 6
click at [198, 283] on md-option "2024" at bounding box center [203, 280] width 55 height 19
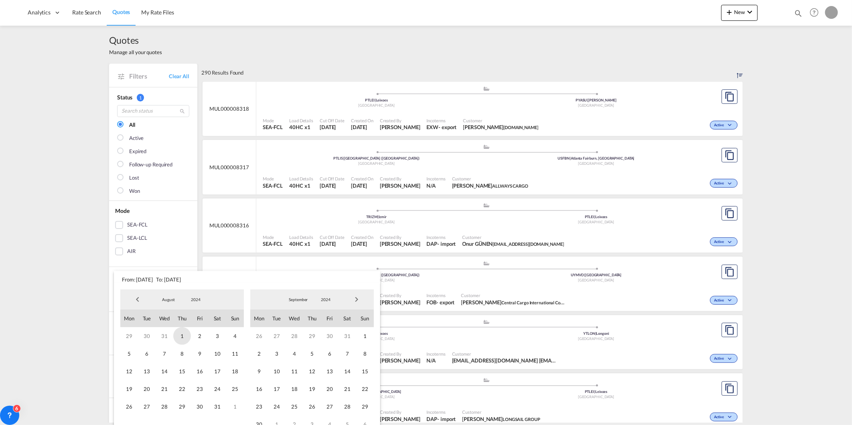
click at [185, 336] on span "1" at bounding box center [182, 336] width 18 height 18
click at [332, 295] on md-select-value "2024" at bounding box center [325, 300] width 27 height 12
click at [325, 318] on md-option "2025" at bounding box center [333, 319] width 55 height 19
click at [364, 337] on span "7" at bounding box center [365, 336] width 18 height 18
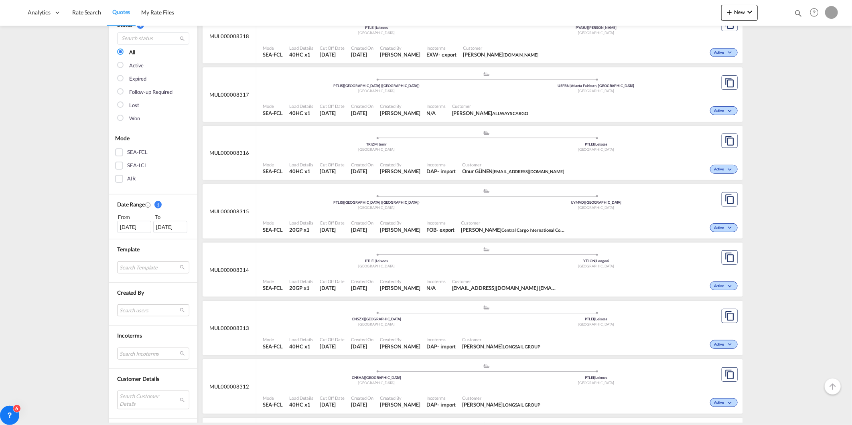
scroll to position [134, 0]
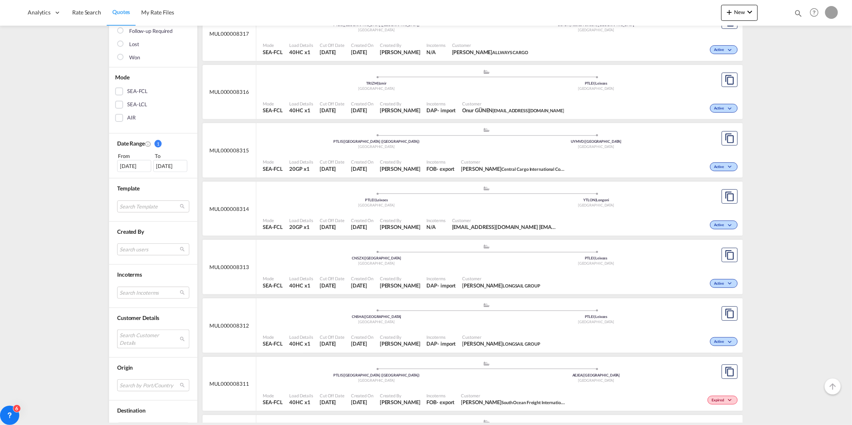
click at [152, 338] on md-select "Search Customer Details user name user [EMAIL_ADDRESS][DOMAIN_NAME] [EMAIL_ADDR…" at bounding box center [153, 339] width 72 height 18
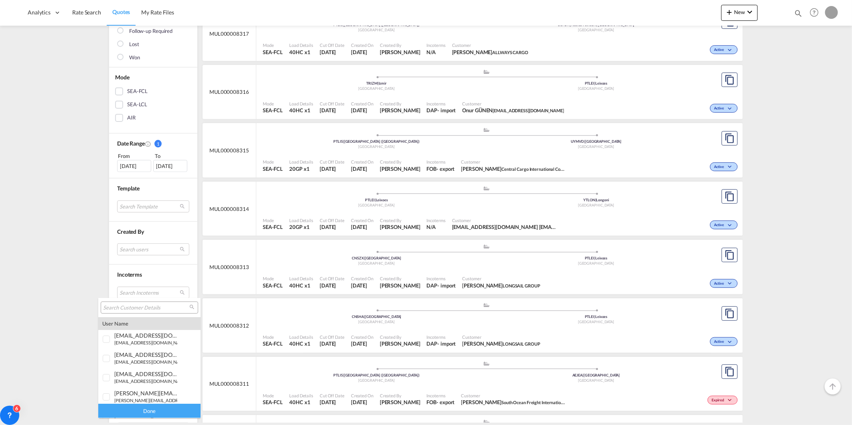
click at [152, 296] on md-backdrop at bounding box center [426, 212] width 852 height 425
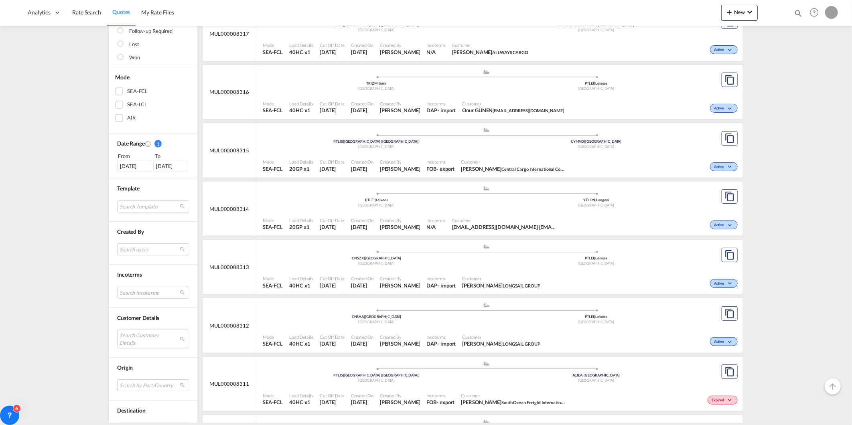
click at [149, 305] on div "Incoterms Search Incoterms DPU-IMPORT delivery at place unloaded CFR-EXPORT cos…" at bounding box center [153, 286] width 88 height 43
click at [142, 335] on md-select "Search Customer Details" at bounding box center [153, 339] width 72 height 18
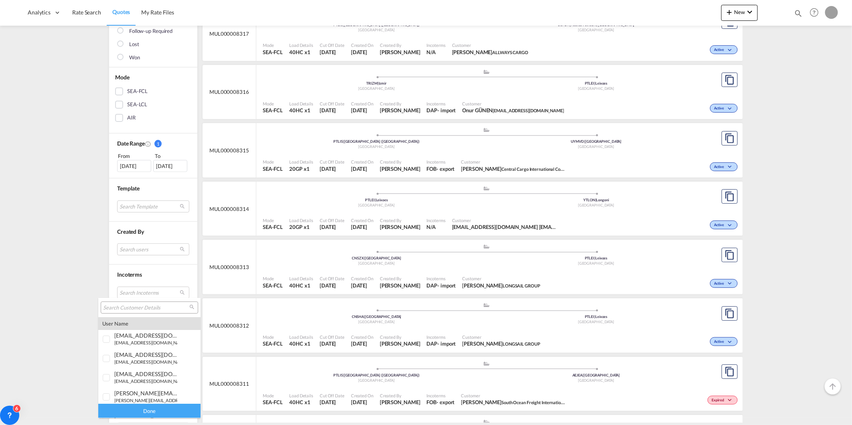
click at [137, 306] on input "search" at bounding box center [146, 307] width 86 height 7
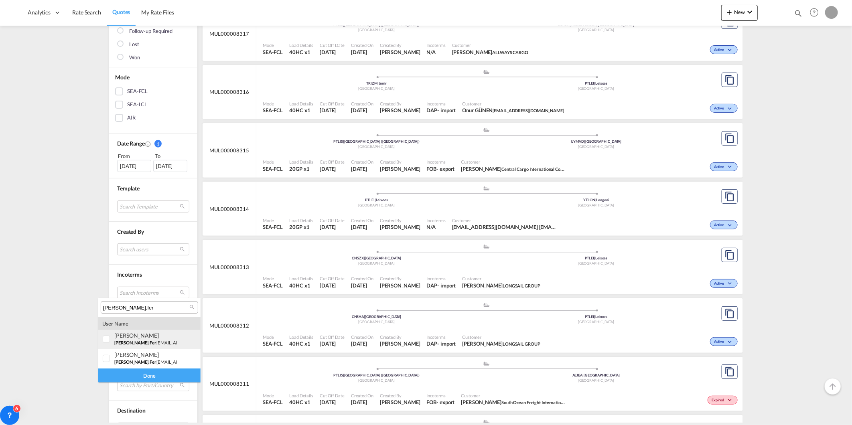
type input "[PERSON_NAME].fer"
click at [144, 339] on div "[PERSON_NAME] [PERSON_NAME].fer [EMAIL_ADDRESS][DOMAIN_NAME] | [DOMAIN_NAME]" at bounding box center [145, 339] width 63 height 14
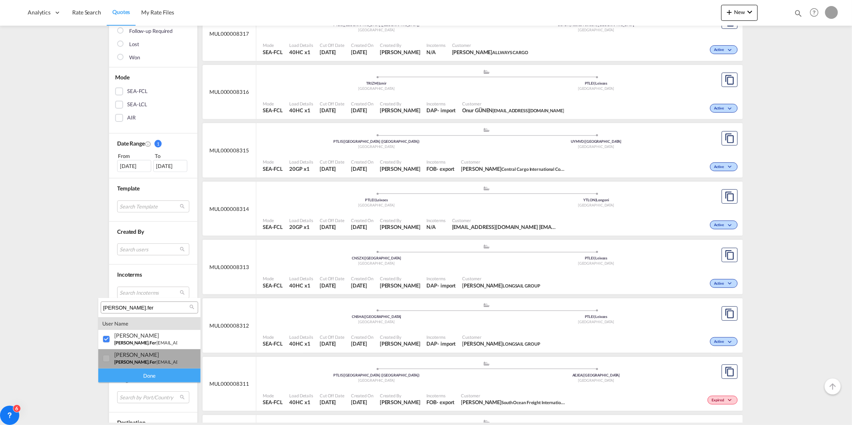
click at [126, 355] on div "[PERSON_NAME]" at bounding box center [145, 354] width 63 height 7
click at [130, 375] on div "Done" at bounding box center [149, 376] width 102 height 14
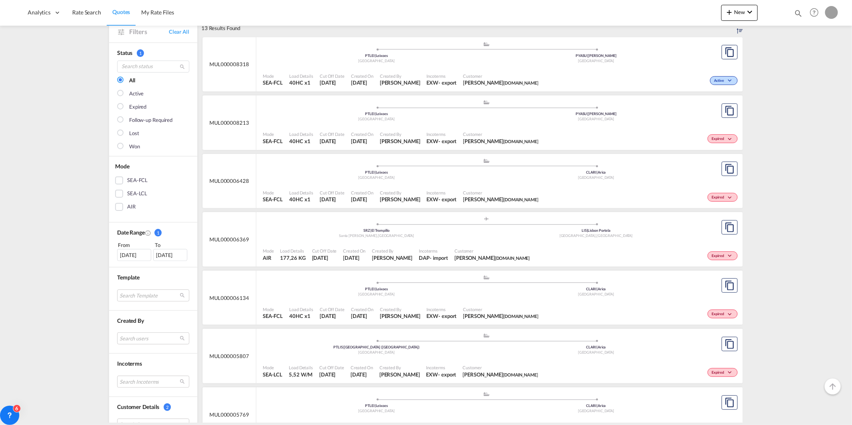
scroll to position [89, 0]
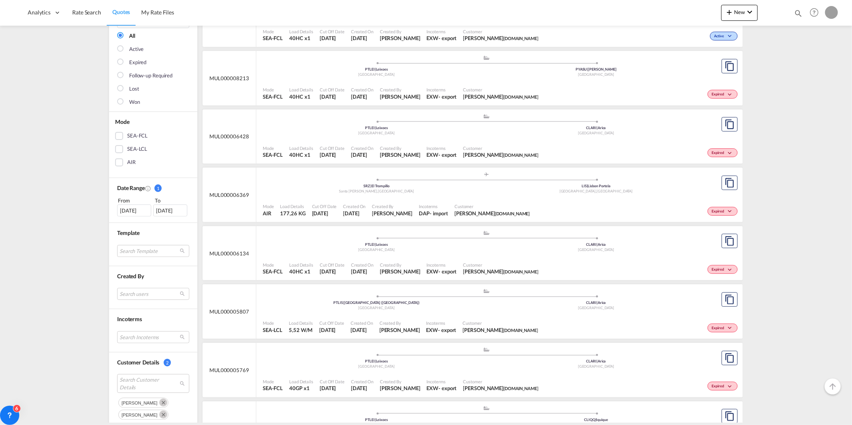
click at [313, 257] on div "Mode SEA-FCL Load Details 40HC x1 Cut Off Date [DATE] Created On [DATE] Created…" at bounding box center [499, 268] width 486 height 24
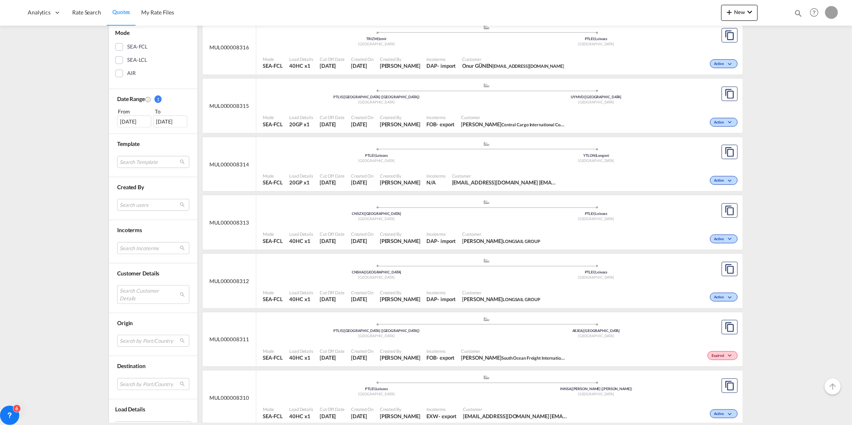
scroll to position [223, 0]
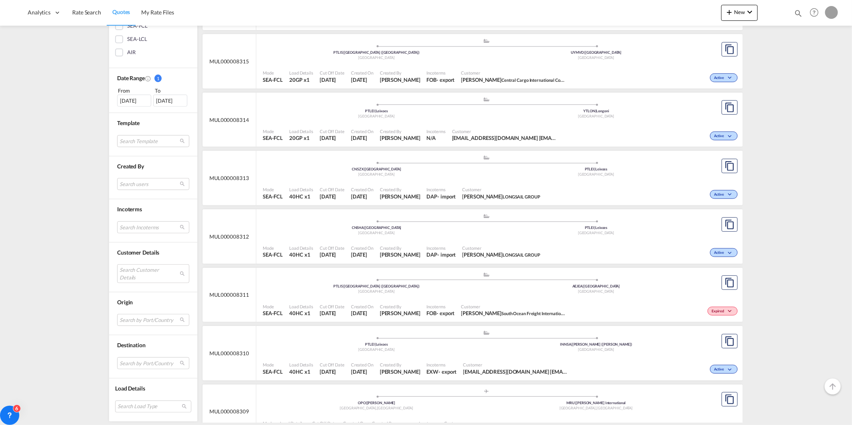
click at [140, 97] on div "[DATE]" at bounding box center [134, 101] width 34 height 12
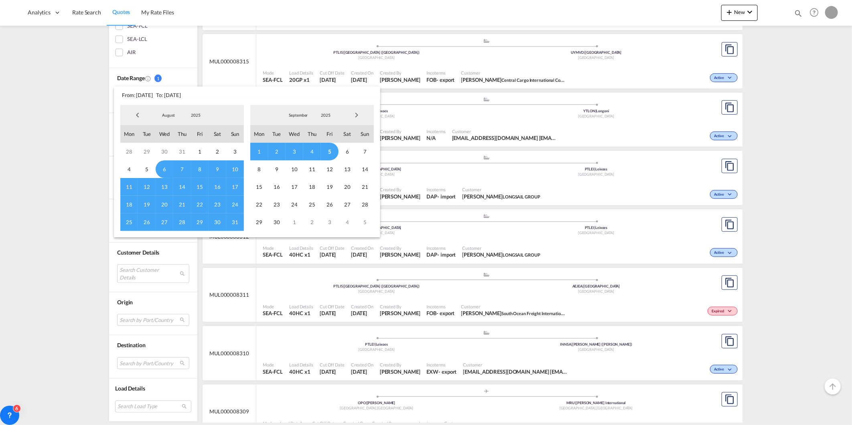
click at [194, 110] on md-select-value "2025" at bounding box center [195, 115] width 27 height 12
click at [192, 95] on md-option "2024" at bounding box center [203, 96] width 55 height 19
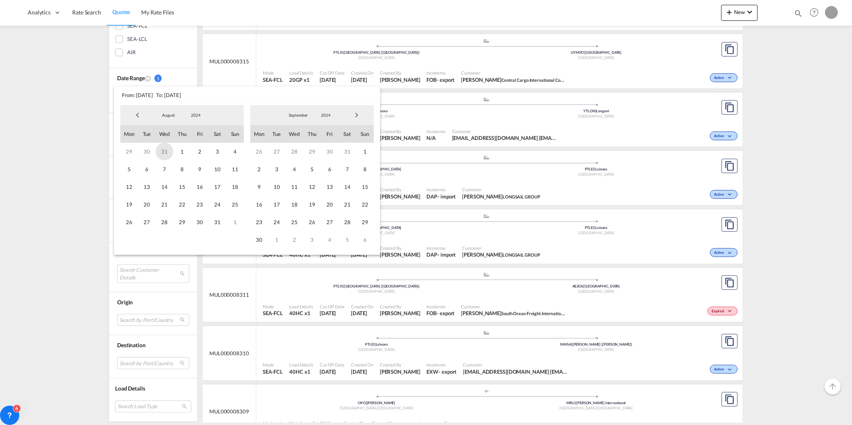
click at [167, 154] on span "31" at bounding box center [165, 152] width 18 height 18
click at [321, 113] on span "2024" at bounding box center [326, 115] width 26 height 6
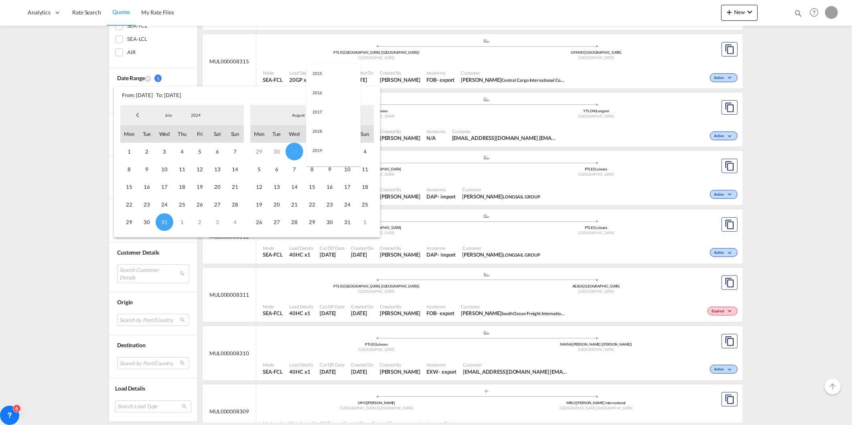
scroll to position [131, 0]
click at [322, 136] on md-option "2025" at bounding box center [333, 134] width 55 height 19
click at [295, 168] on span "7" at bounding box center [295, 169] width 18 height 18
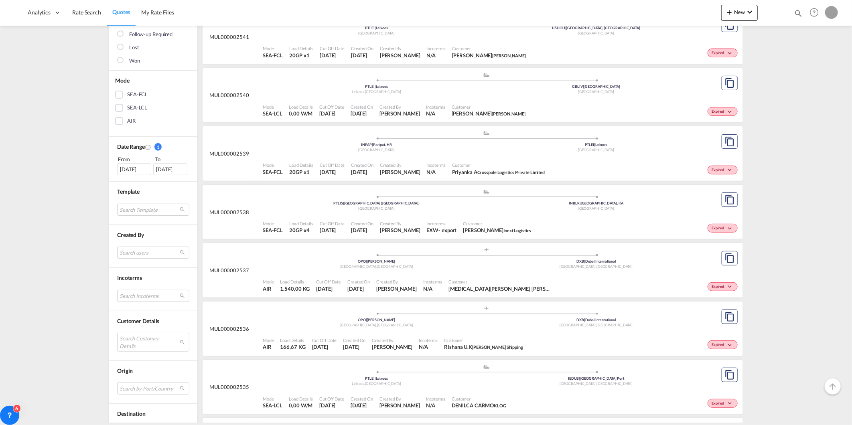
scroll to position [134, 0]
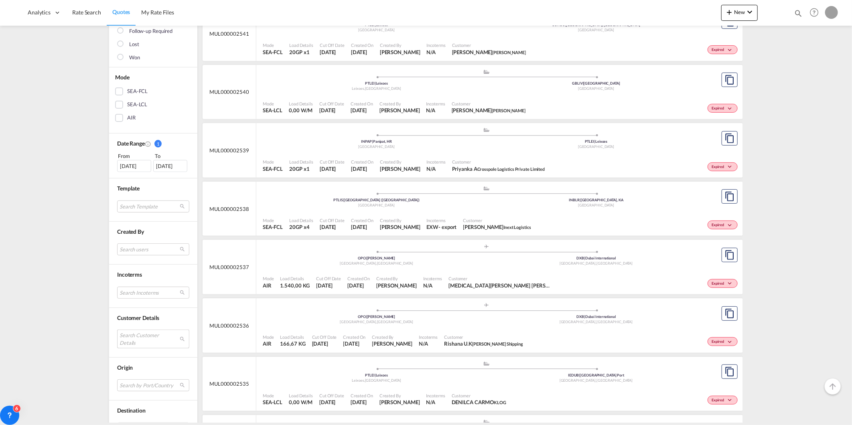
click at [135, 336] on md-select "Search Customer Details user name user [EMAIL_ADDRESS][DOMAIN_NAME] [EMAIL_ADDR…" at bounding box center [153, 339] width 72 height 18
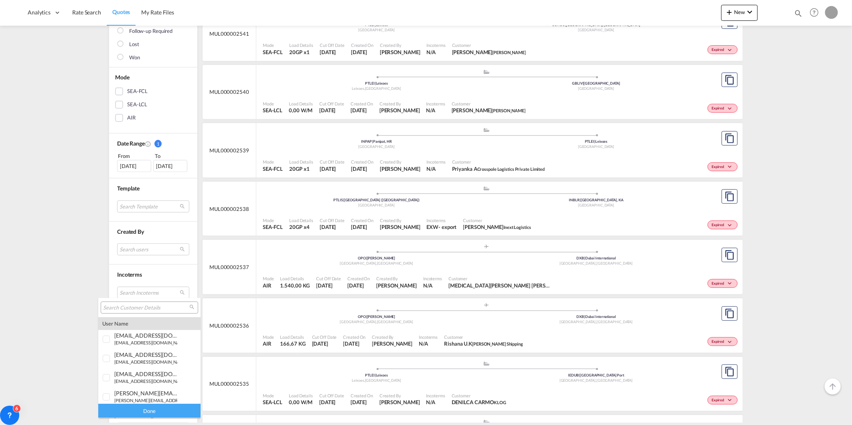
click at [136, 308] on input "search" at bounding box center [146, 307] width 86 height 7
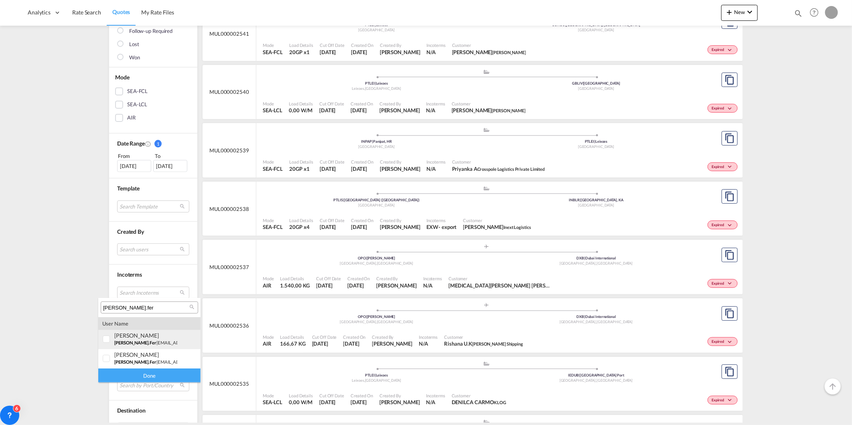
type input "[PERSON_NAME].fer"
click at [167, 338] on div "[PERSON_NAME] [PERSON_NAME].fer [EMAIL_ADDRESS][DOMAIN_NAME] | [DOMAIN_NAME]" at bounding box center [145, 339] width 63 height 14
click at [162, 358] on div "[PERSON_NAME] [PERSON_NAME].fer [EMAIL_ADDRESS][DOMAIN_NAME] | [PERSON_NAME]" at bounding box center [145, 358] width 63 height 14
click at [162, 372] on div "Done" at bounding box center [149, 376] width 102 height 14
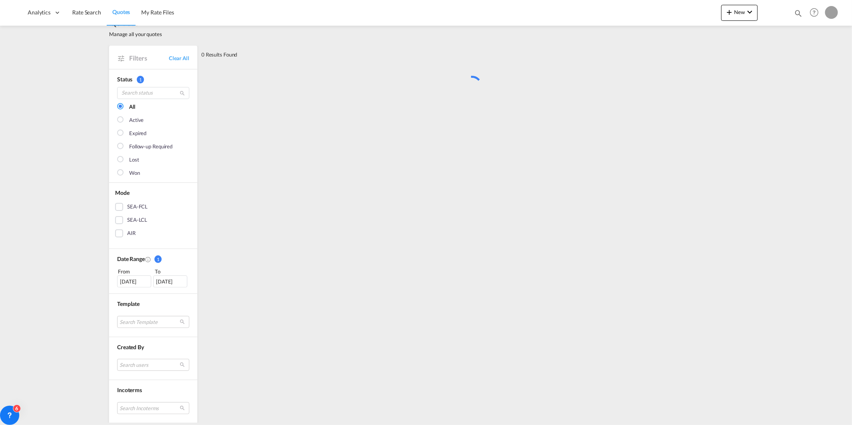
scroll to position [0, 0]
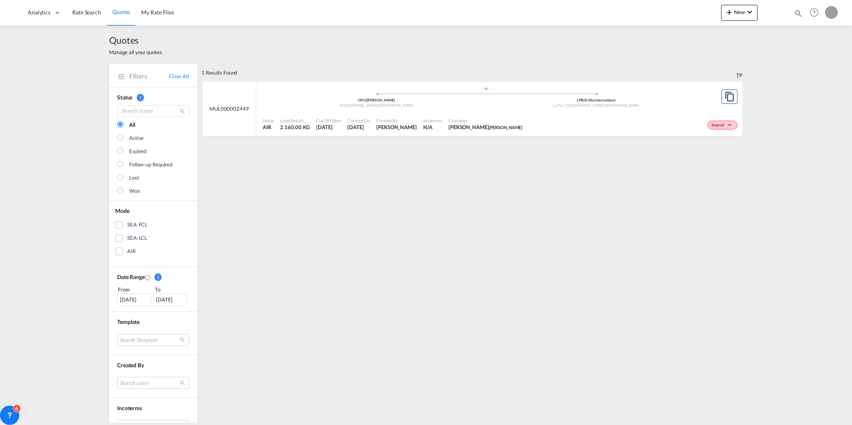
click at [163, 303] on div "[DATE]" at bounding box center [170, 300] width 34 height 12
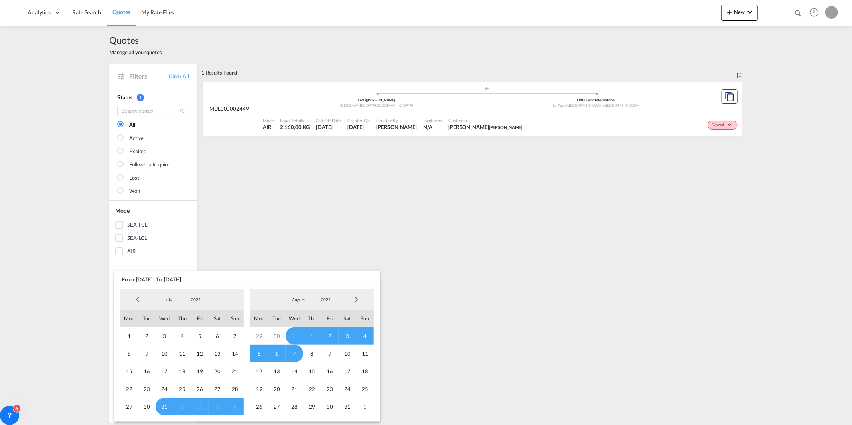
click at [327, 295] on md-select-value "2024" at bounding box center [325, 300] width 27 height 12
click at [326, 318] on md-option "2025" at bounding box center [333, 319] width 55 height 19
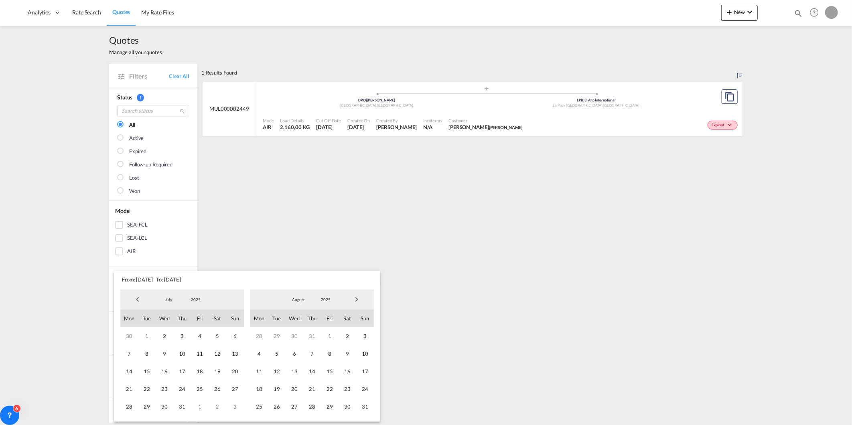
click at [331, 400] on span "29" at bounding box center [330, 407] width 18 height 18
click at [199, 302] on md-select-value "2025" at bounding box center [195, 300] width 27 height 12
click at [196, 282] on md-option "2024" at bounding box center [203, 280] width 55 height 19
click at [175, 337] on span "4" at bounding box center [182, 336] width 18 height 18
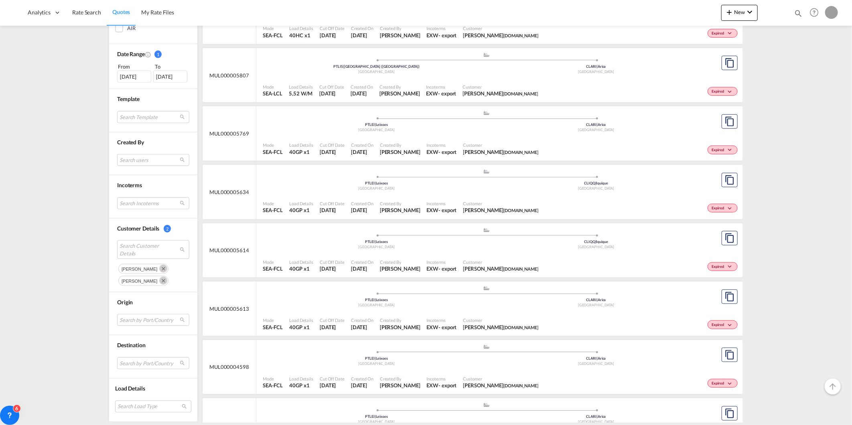
scroll to position [312, 0]
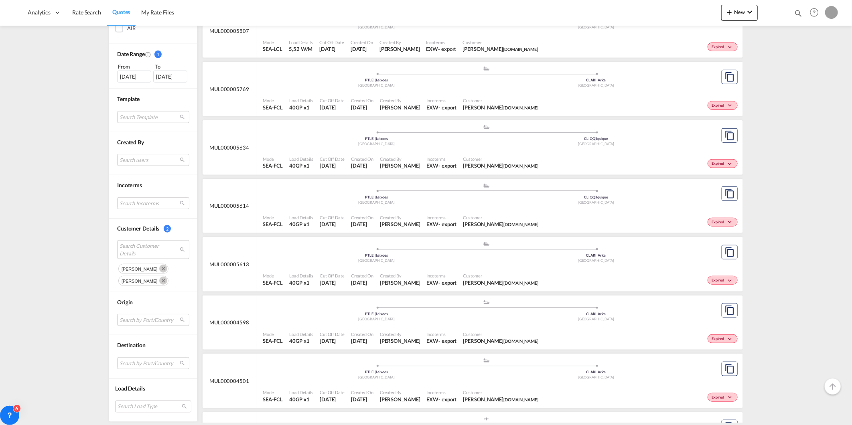
click at [363, 324] on div ".a{fill:#aaa8ad;} .a{fill:#aaa8ad;} PTLEI | Leixoes Portugal CLARI | Arica Chile" at bounding box center [486, 312] width 447 height 24
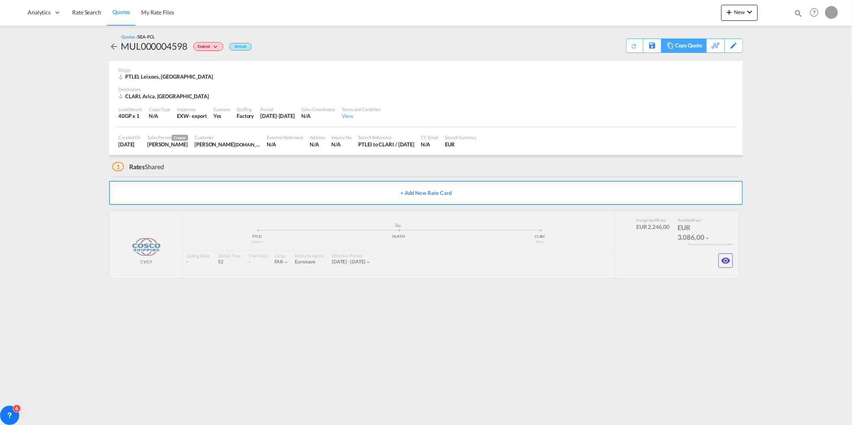
click at [697, 47] on div "Copy Quote" at bounding box center [688, 46] width 27 height 14
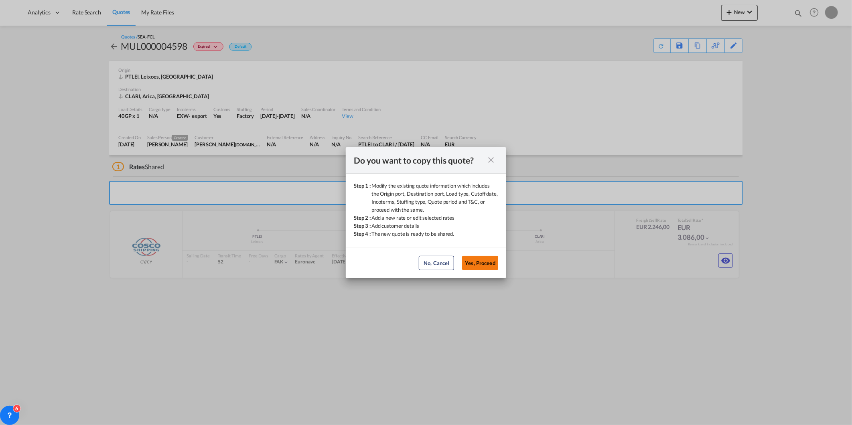
click at [479, 267] on button "Yes, Proceed" at bounding box center [480, 263] width 36 height 14
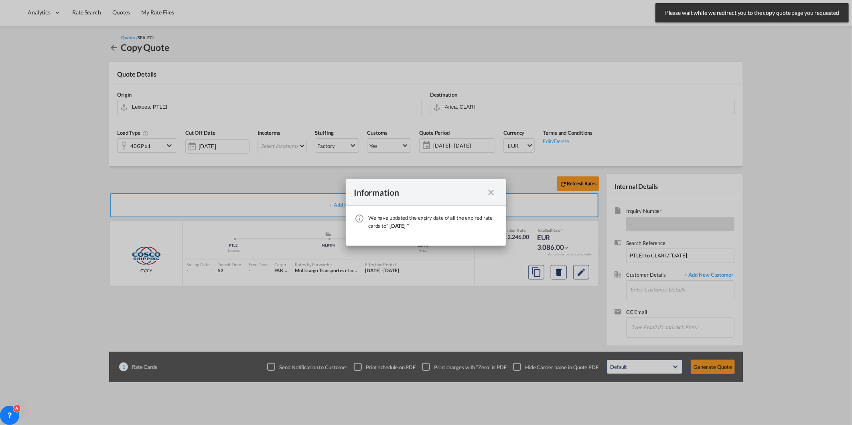
click at [496, 191] on div "We have ..." at bounding box center [491, 192] width 14 height 10
click at [495, 191] on md-icon "icon-close fg-AAA8AD cursor" at bounding box center [491, 193] width 10 height 10
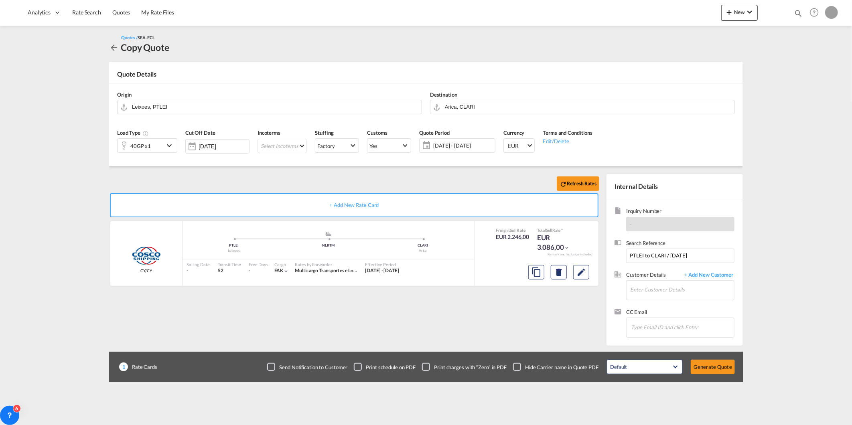
click at [162, 147] on div "40GP x1" at bounding box center [140, 146] width 47 height 14
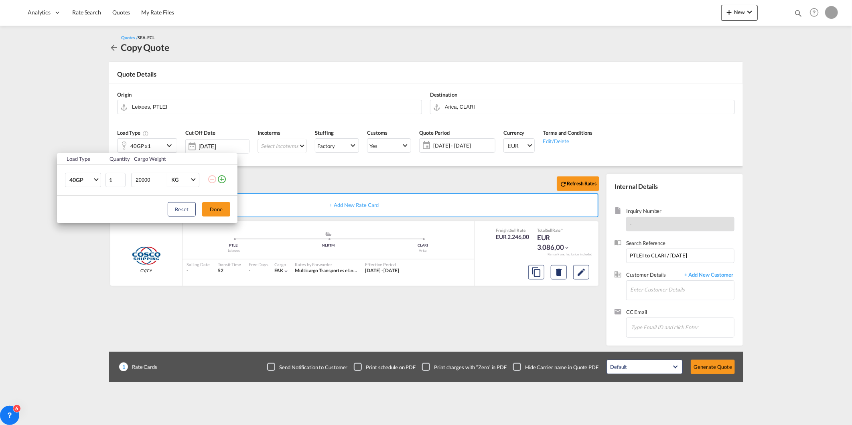
click at [89, 170] on td "40GP 20GP 40GP 40HC 45HC 20RE 40RE 40HR 20OT 40OT 20FR 40FR 40NR 20NR 45S 20TK …" at bounding box center [81, 179] width 48 height 31
click at [85, 178] on span "40GP" at bounding box center [80, 180] width 23 height 8
click at [89, 197] on md-option "40HC" at bounding box center [90, 199] width 55 height 19
click at [221, 178] on md-icon "icon-plus-circle-outline" at bounding box center [222, 179] width 10 height 10
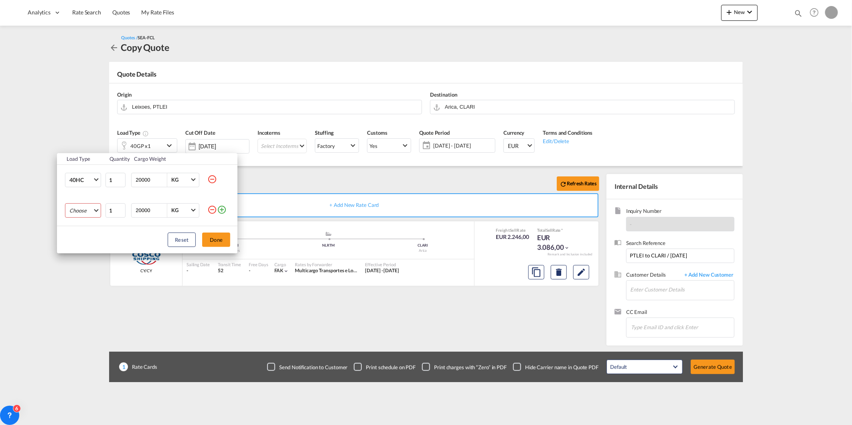
click at [77, 211] on md-select "Choose 20GP 40GP 40HC 45HC 20RE 40RE 40HR 20OT 40OT 20FR 40FR 40NR 20NR 45S 20T…" at bounding box center [83, 210] width 36 height 14
click at [92, 226] on md-option "40GP" at bounding box center [90, 229] width 55 height 19
click at [221, 237] on button "Done" at bounding box center [216, 240] width 28 height 14
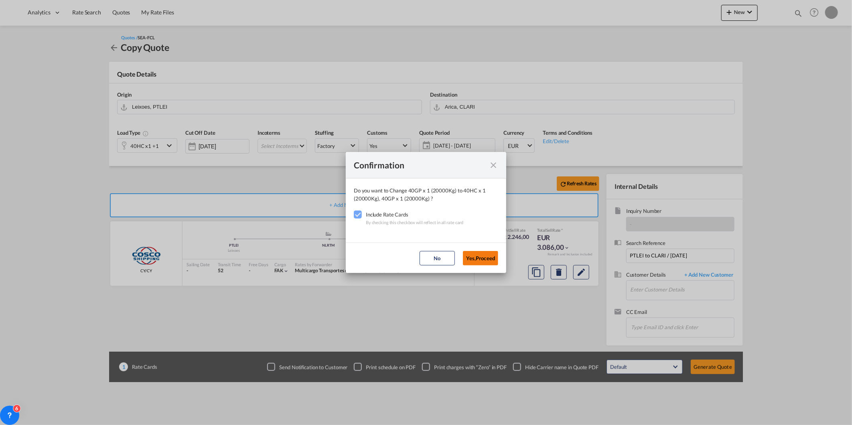
click at [483, 263] on button "Yes,Proceed" at bounding box center [480, 258] width 35 height 14
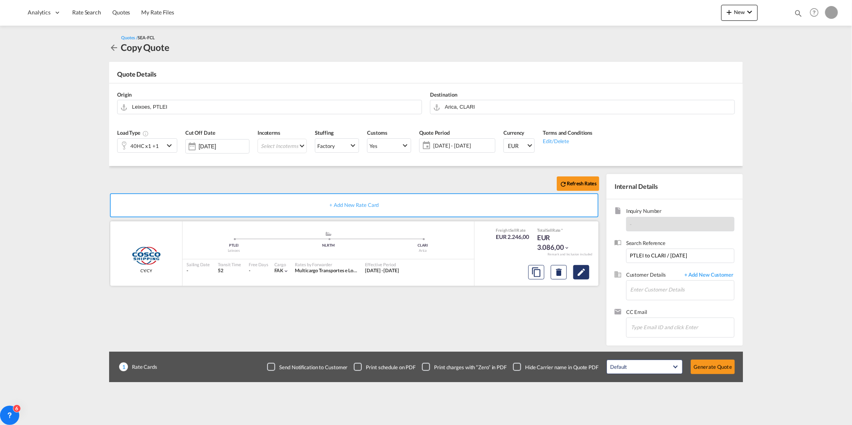
click at [583, 275] on md-icon "Edit" at bounding box center [581, 272] width 10 height 10
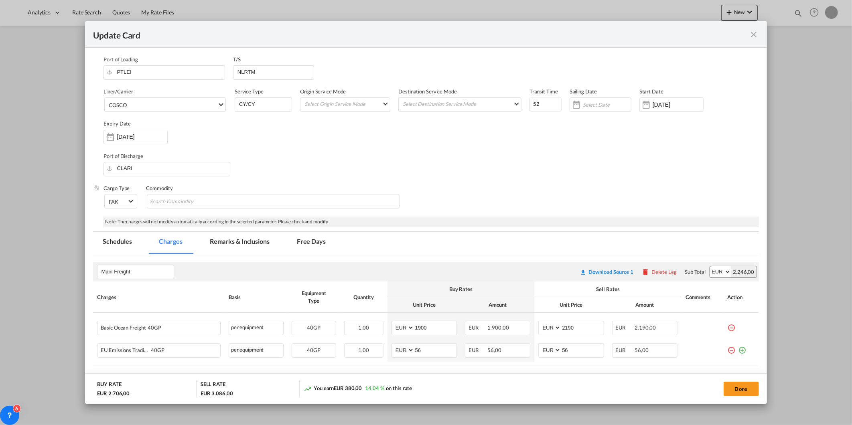
select select "per equipment"
select select "per B/L"
select select "per equipment"
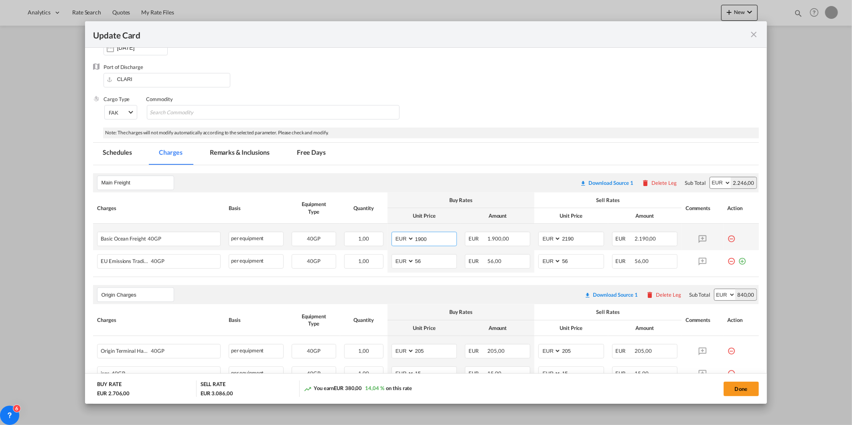
drag, startPoint x: 427, startPoint y: 238, endPoint x: 401, endPoint y: 243, distance: 26.8
click at [401, 243] on md-input-container "AED AFN ALL AMD ANG AOA ARS AUD AWG AZN BAM BBD BDT BGN BHD BIF BMD BND [PERSON…" at bounding box center [423, 239] width 65 height 14
type input "2200"
drag, startPoint x: 590, startPoint y: 234, endPoint x: 537, endPoint y: 242, distance: 53.1
click at [538, 242] on md-input-container "AED AFN ALL AMD ANG AOA ARS AUD AWG AZN BAM BBD BDT BGN BHD BIF BMD BND [PERSON…" at bounding box center [570, 239] width 65 height 14
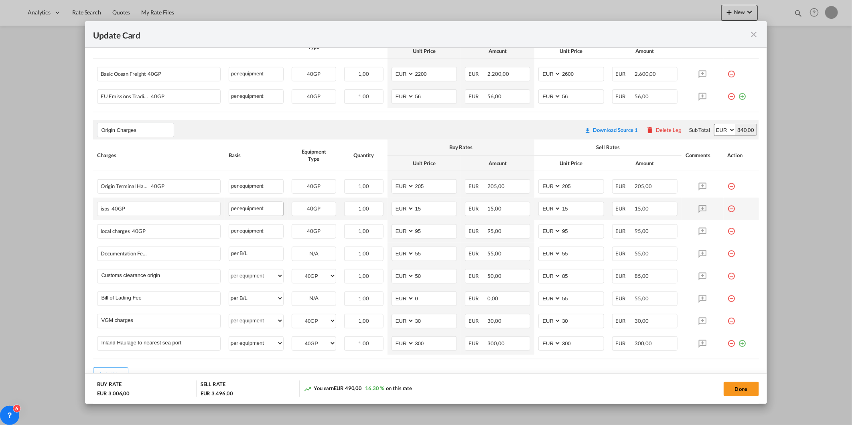
scroll to position [165, 0]
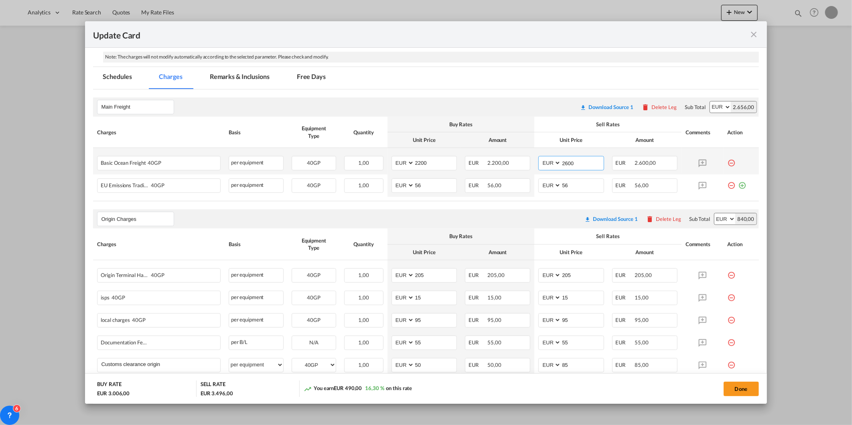
click at [562, 162] on input "2600" at bounding box center [582, 162] width 42 height 12
type input "2450"
drag, startPoint x: 429, startPoint y: 275, endPoint x: 353, endPoint y: 282, distance: 76.5
click at [354, 281] on tr "Origin Terminal Handling Charge (OTHC) 40GP Please Enter User Defined Charges C…" at bounding box center [425, 273] width 665 height 26
type input "0"
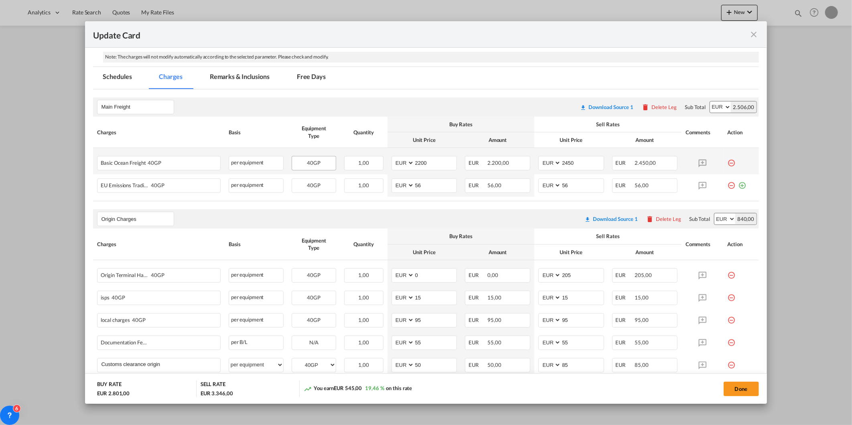
click at [321, 169] on div "40GP" at bounding box center [314, 163] width 45 height 14
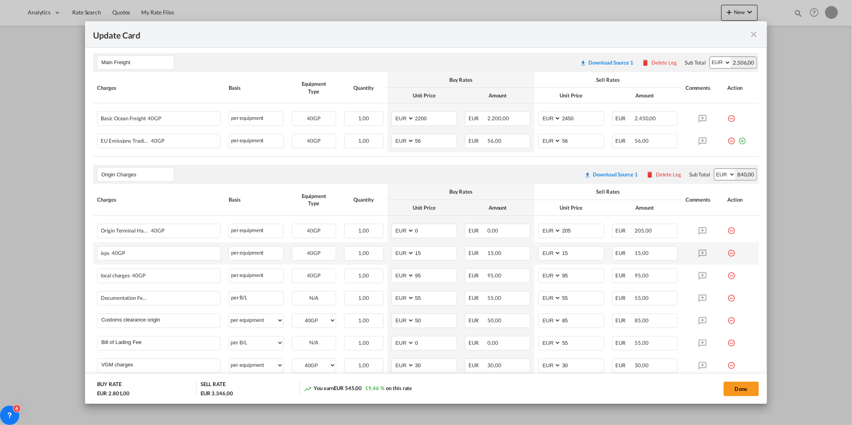
click at [727, 253] on md-icon "icon-minus-circle-outline red-400-fg" at bounding box center [731, 250] width 8 height 8
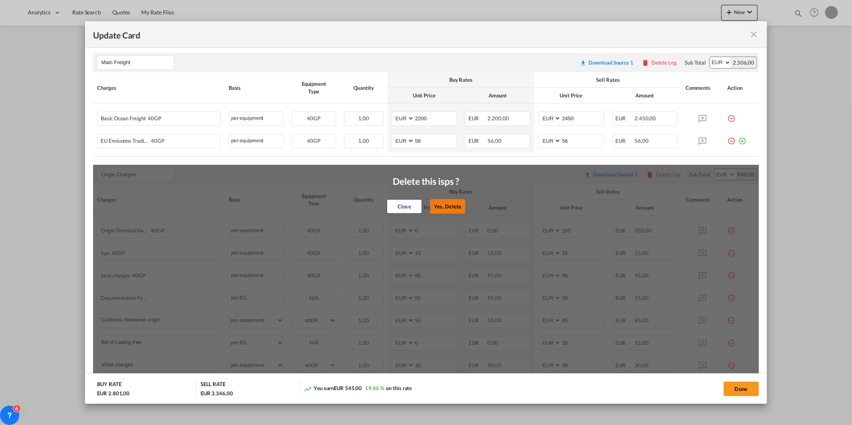
click at [444, 207] on button "Yes, Delete" at bounding box center [447, 206] width 35 height 14
type input "95"
type input "55"
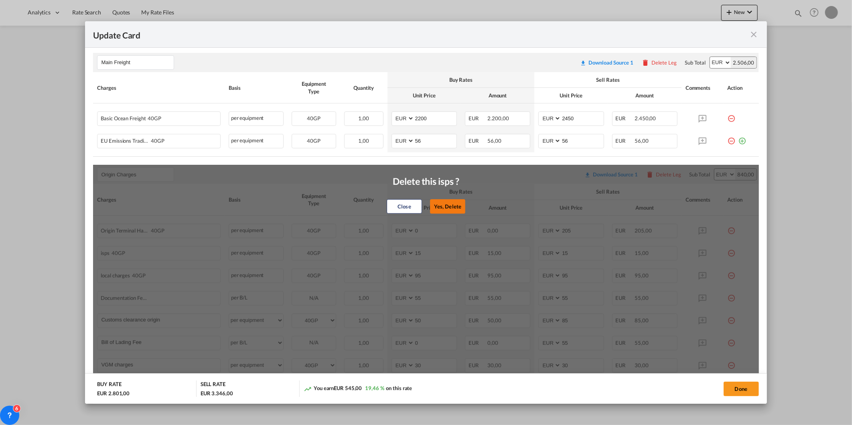
type input "50"
type input "85"
type input "Bill of Lading Fee"
select select "per B/L"
type input "0"
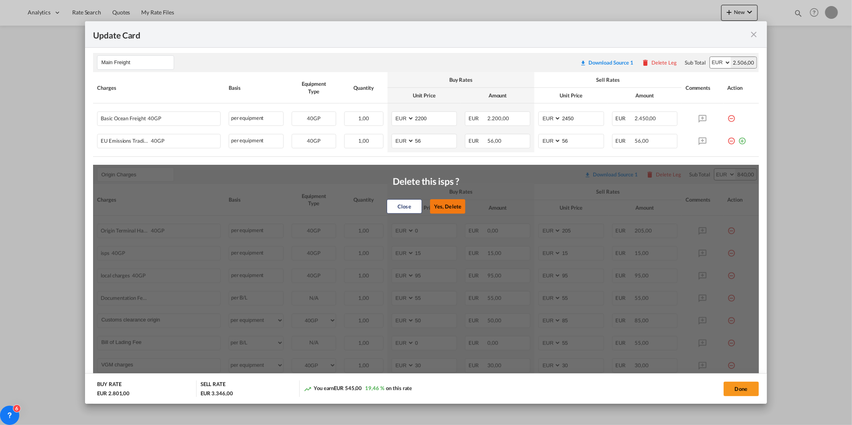
type input "55"
type input "VGM charges"
select select "per equipment"
type input "30"
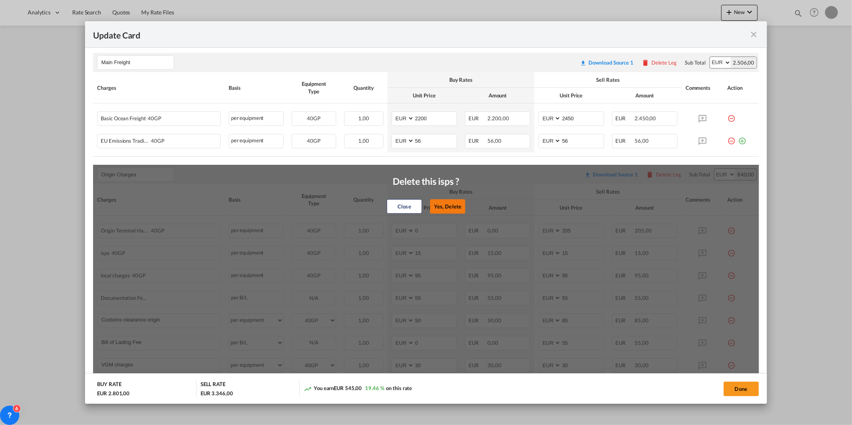
type input "Inland Haulage to nearest sea port"
type input "300"
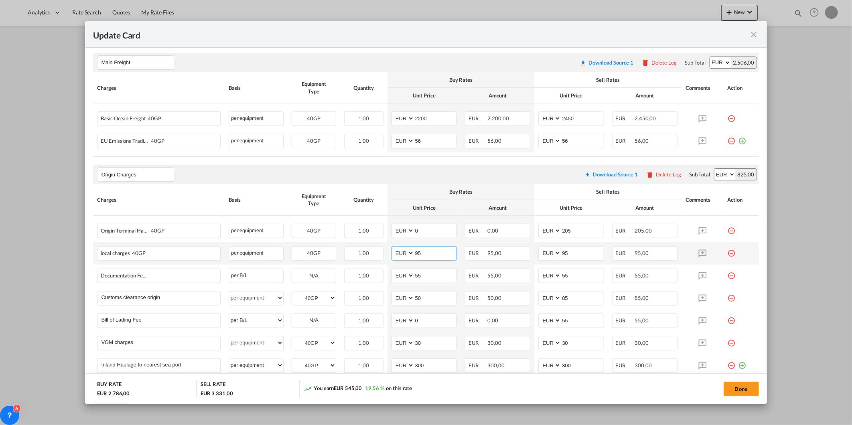
drag, startPoint x: 428, startPoint y: 248, endPoint x: 395, endPoint y: 257, distance: 34.3
click at [395, 257] on md-input-container "AED AFN ALL AMD ANG AOA ARS AUD AWG AZN BAM BBD BDT BGN BHD BIF BMD BND [PERSON…" at bounding box center [423, 253] width 65 height 14
type input "150"
drag, startPoint x: 572, startPoint y: 253, endPoint x: 551, endPoint y: 257, distance: 21.3
click at [551, 257] on md-input-container "AED AFN ALL AMD ANG AOA ARS AUD AWG AZN BAM BBD BDT BGN BHD BIF BMD BND [PERSON…" at bounding box center [570, 253] width 65 height 14
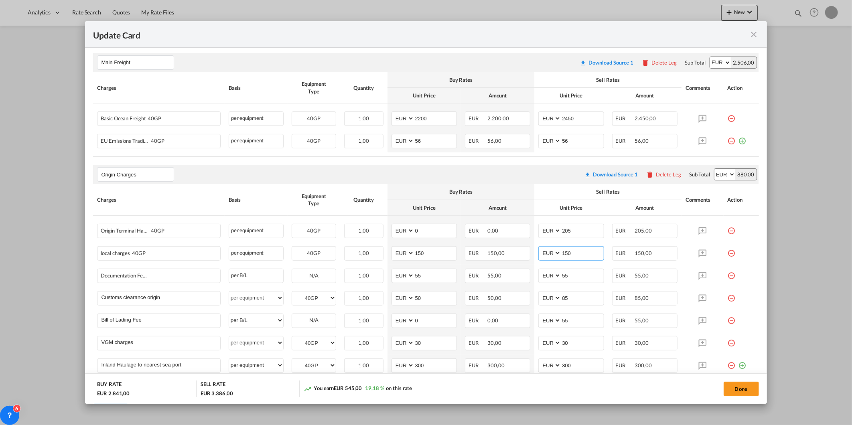
type input "150"
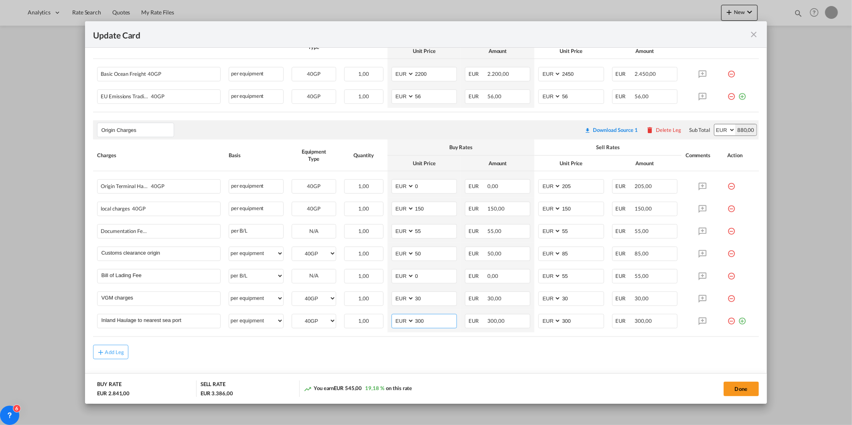
click at [378, 331] on tr "Inland Haulage to nearest sea port Please Enter User Defined Charges Cannot Be …" at bounding box center [425, 321] width 665 height 22
type input "2"
type input "320"
click at [582, 322] on input "300" at bounding box center [582, 320] width 42 height 12
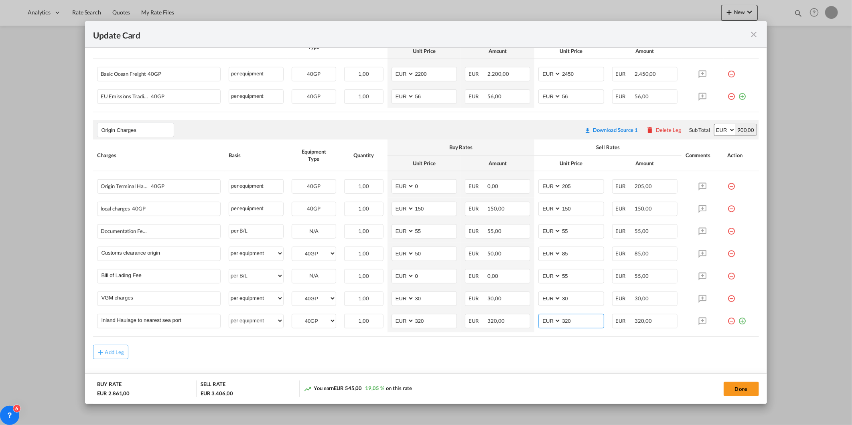
type input "320"
click at [544, 356] on div "Add Leg" at bounding box center [425, 352] width 665 height 14
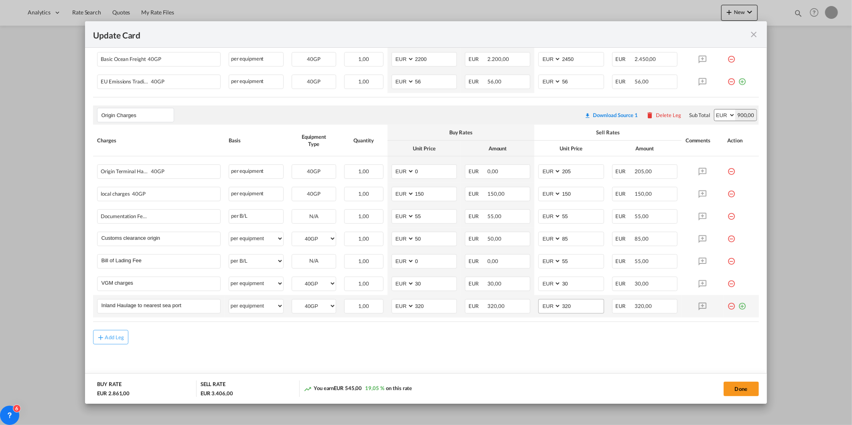
scroll to position [275, 0]
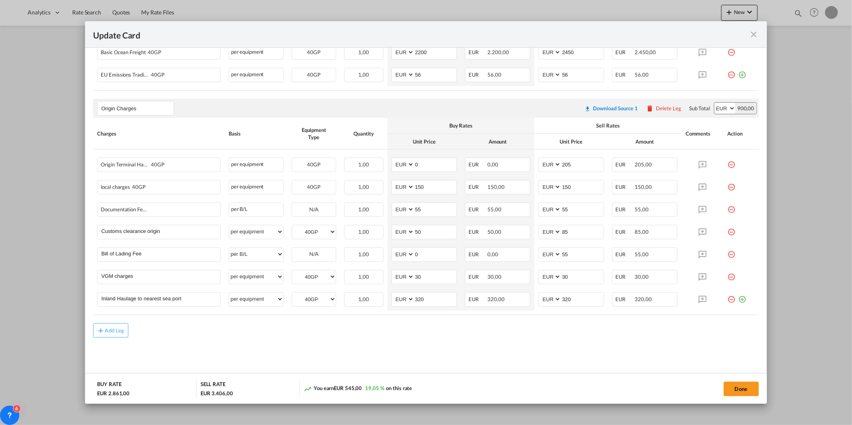
click at [577, 333] on div "Add Leg" at bounding box center [425, 330] width 665 height 14
click at [733, 390] on button "Done" at bounding box center [740, 389] width 35 height 14
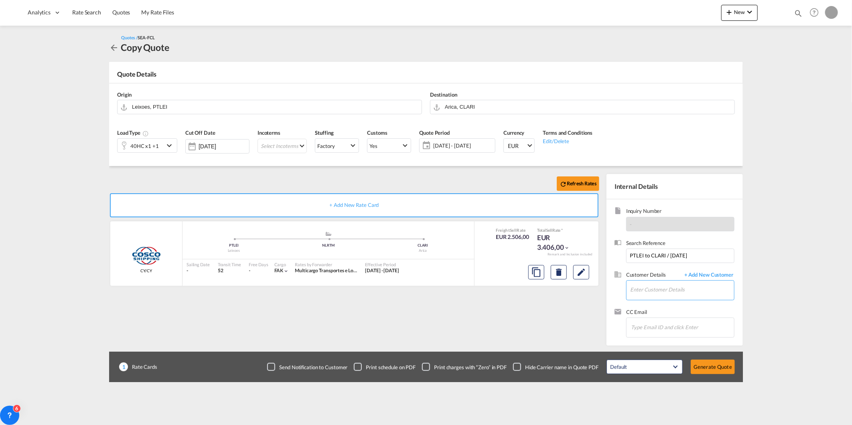
click at [644, 291] on input "Enter Customer Details" at bounding box center [682, 290] width 104 height 18
paste input "[PERSON_NAME][EMAIL_ADDRESS][PERSON_NAME][DOMAIN_NAME]"
click at [647, 309] on div "[PERSON_NAME] [PERSON_NAME][EMAIL_ADDRESS][PERSON_NAME][DOMAIN_NAME] | [DOMAIN_…" at bounding box center [682, 304] width 104 height 22
type input "[DOMAIN_NAME], [PERSON_NAME], [PERSON_NAME][EMAIL_ADDRESS][PERSON_NAME][DOMAIN_…"
click at [728, 367] on button "Generate Quote" at bounding box center [713, 367] width 44 height 14
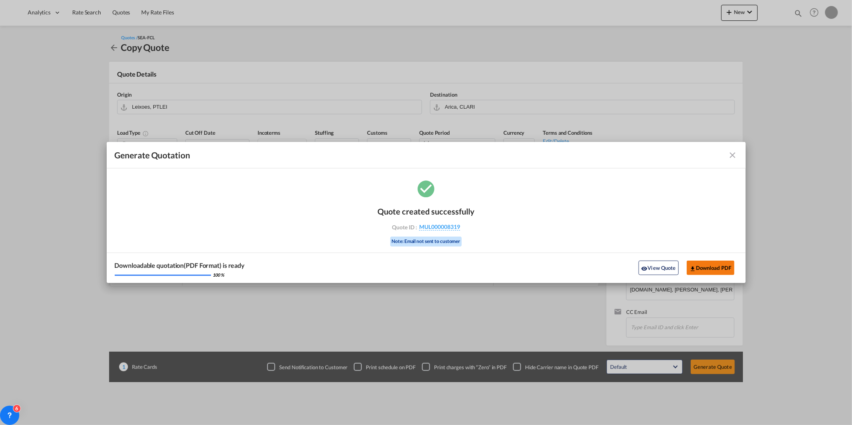
click at [711, 269] on button "Download PDF" at bounding box center [710, 268] width 48 height 14
click at [668, 266] on button "View Quote" at bounding box center [658, 268] width 40 height 14
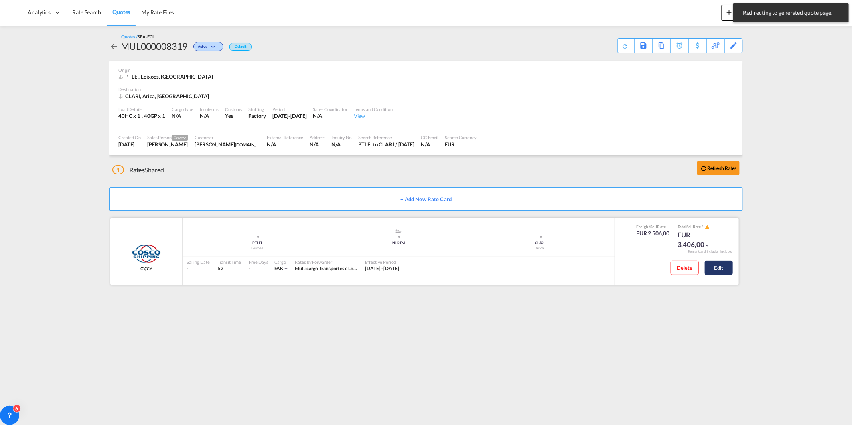
click at [716, 263] on button "Edit" at bounding box center [719, 268] width 28 height 14
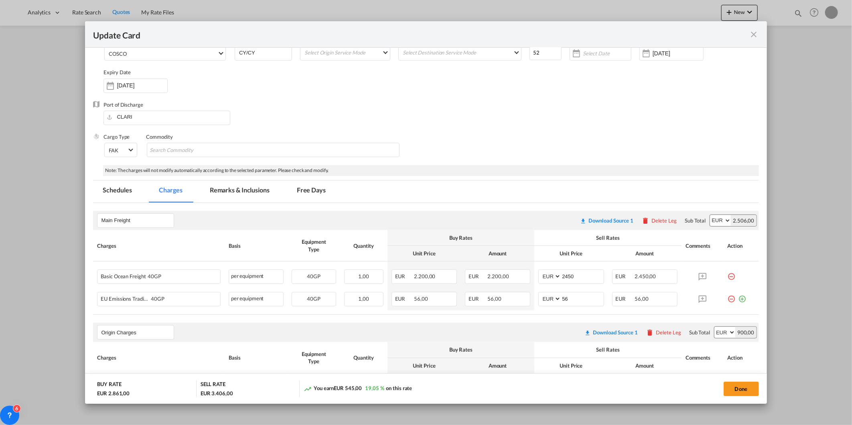
scroll to position [89, 0]
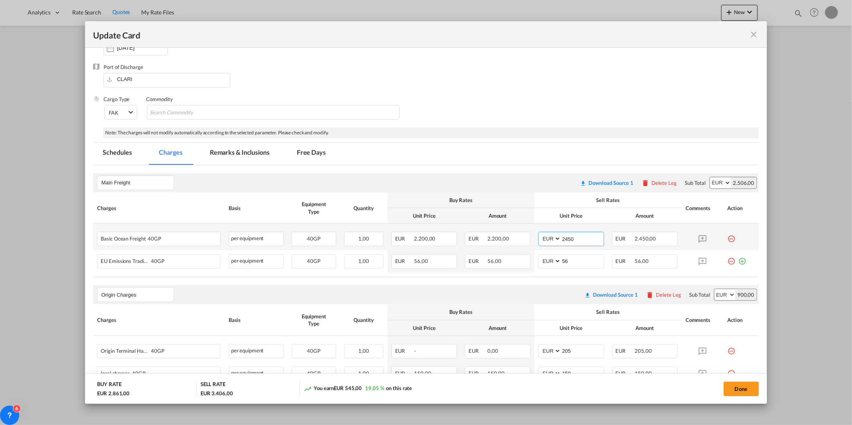
click at [564, 238] on input "2450" at bounding box center [582, 238] width 42 height 12
type input "2350"
click at [740, 391] on button "Done" at bounding box center [740, 389] width 35 height 14
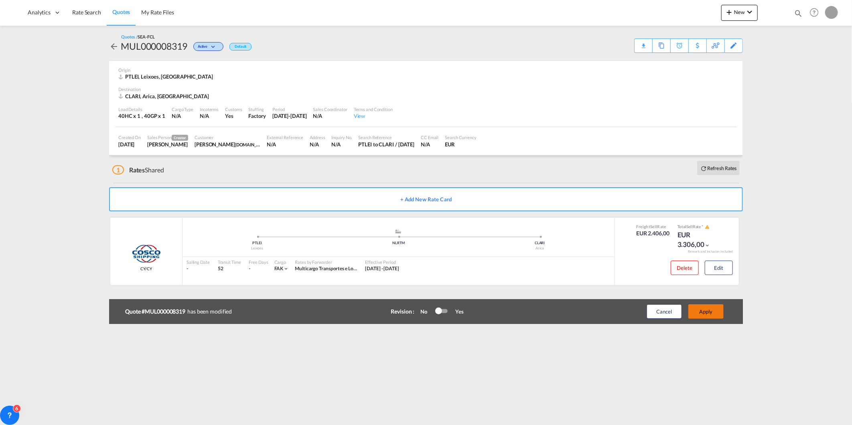
click at [711, 314] on button "Apply" at bounding box center [705, 311] width 35 height 14
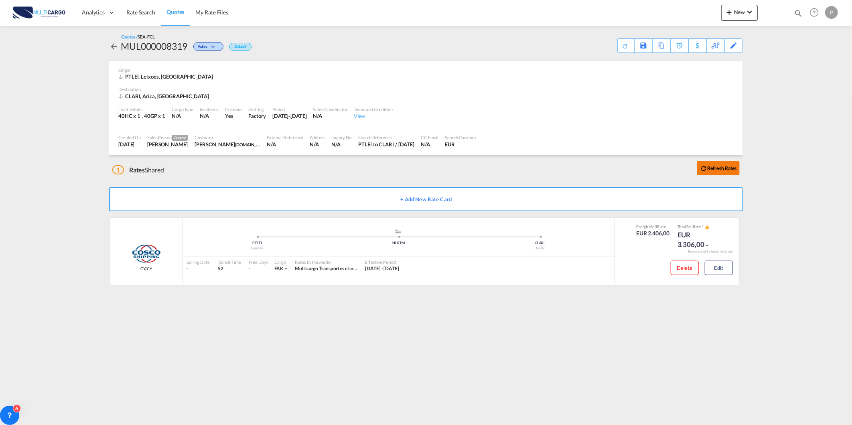
click at [701, 165] on div "Refresh Rates" at bounding box center [718, 167] width 49 height 19
click at [708, 165] on b "Refresh Rates" at bounding box center [722, 168] width 30 height 6
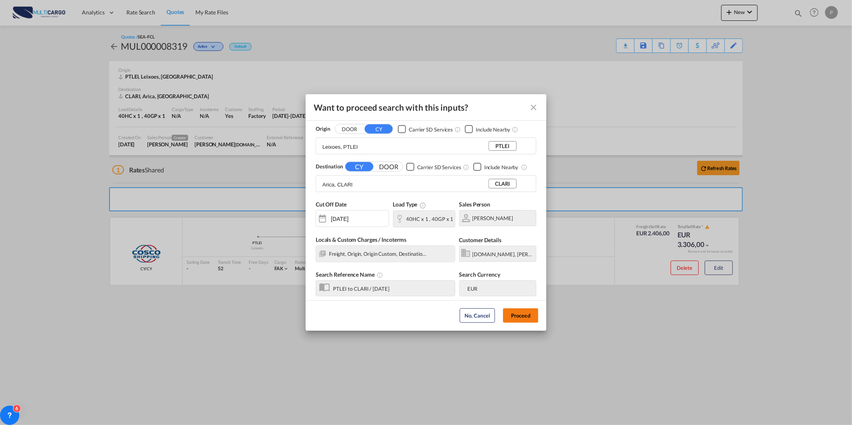
click at [520, 318] on button "Proceed" at bounding box center [520, 315] width 35 height 14
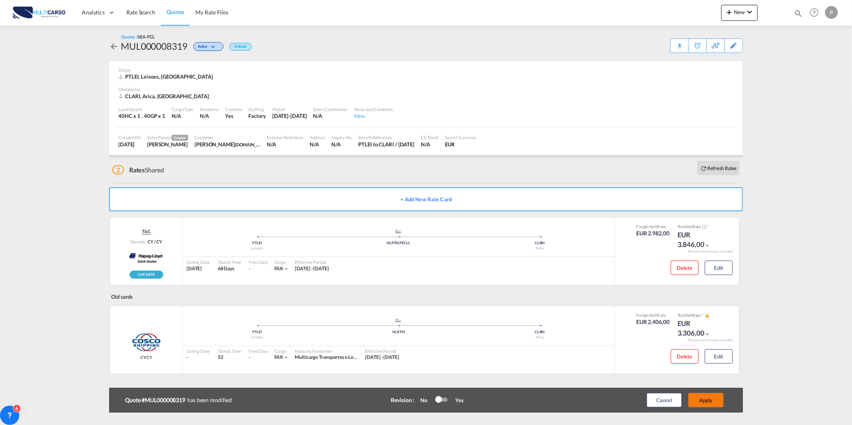
click at [710, 401] on button "Apply" at bounding box center [705, 400] width 35 height 14
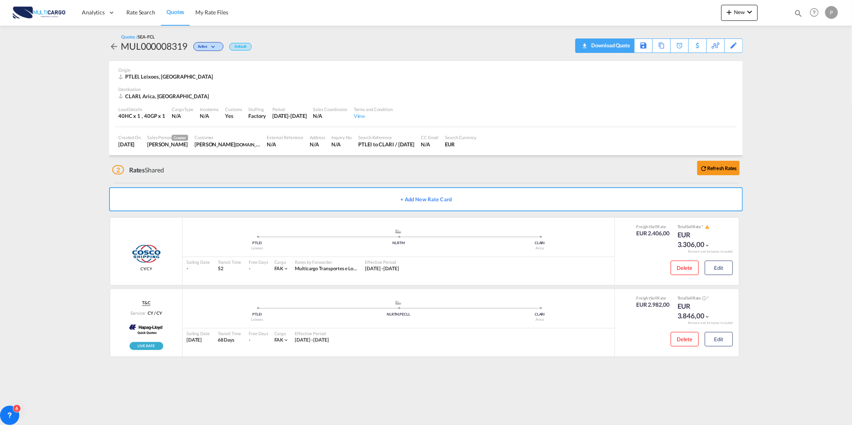
click at [623, 47] on div "Download Quote" at bounding box center [609, 45] width 41 height 13
click at [803, 7] on div "Quotes Help Resources Product Release P My Profile Logout" at bounding box center [814, 12] width 51 height 25
click at [797, 13] on md-icon "icon-magnify" at bounding box center [798, 13] width 9 height 9
drag, startPoint x: 668, startPoint y: 15, endPoint x: 668, endPoint y: 21, distance: 6.0
click at [667, 16] on select "Quotes" at bounding box center [670, 13] width 38 height 14
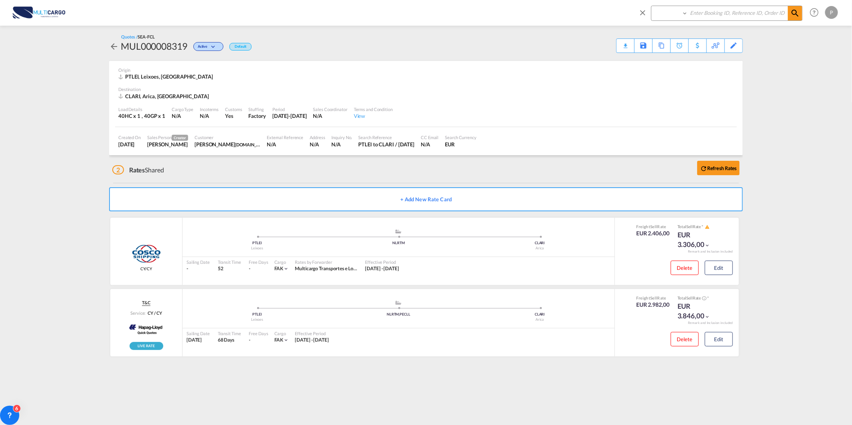
click at [651, 6] on select "Quotes" at bounding box center [670, 13] width 38 height 14
click at [670, 14] on select "Quotes" at bounding box center [670, 13] width 38 height 14
select select "Quotes"
click at [651, 6] on select "Quotes" at bounding box center [670, 13] width 38 height 14
click at [700, 14] on input at bounding box center [738, 13] width 100 height 14
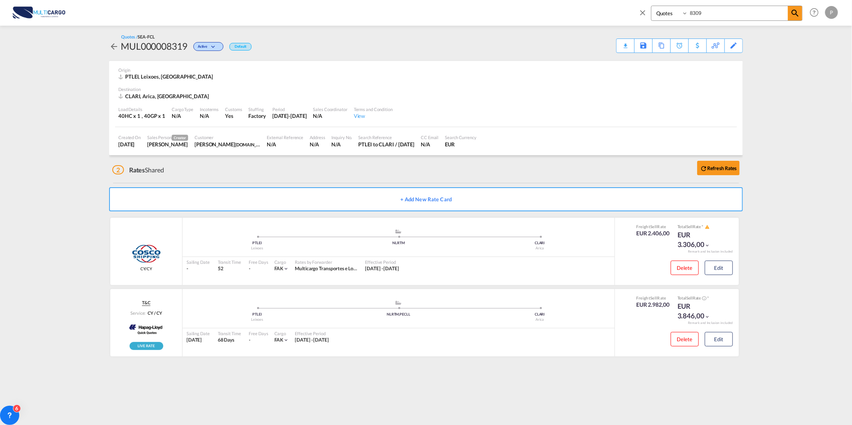
type input "8309"
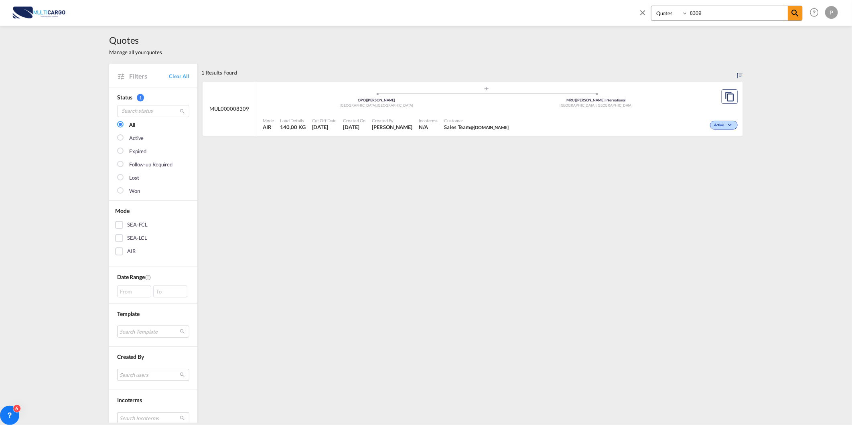
click at [261, 114] on div "Mode AIR" at bounding box center [268, 124] width 18 height 20
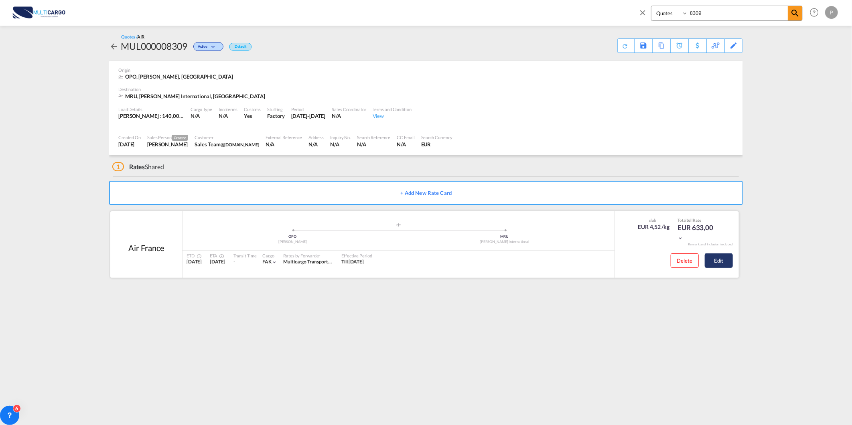
click at [707, 260] on button "Edit" at bounding box center [719, 260] width 28 height 14
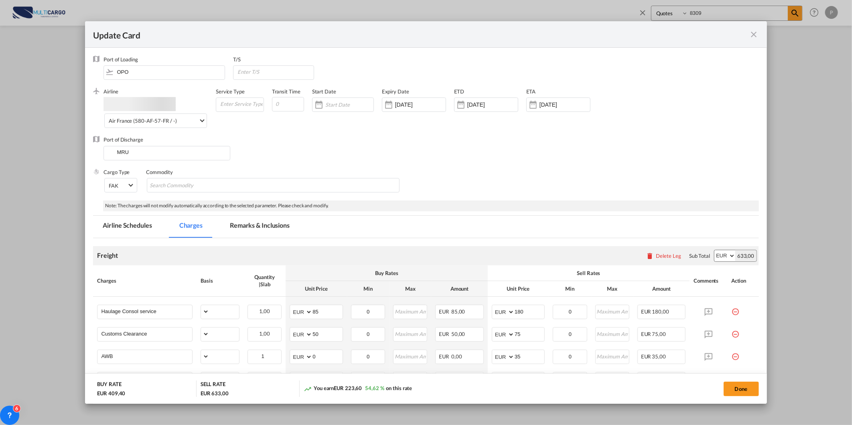
select select "per_shipment"
select select "per_awb"
select select "per_document"
select select "per_shipment"
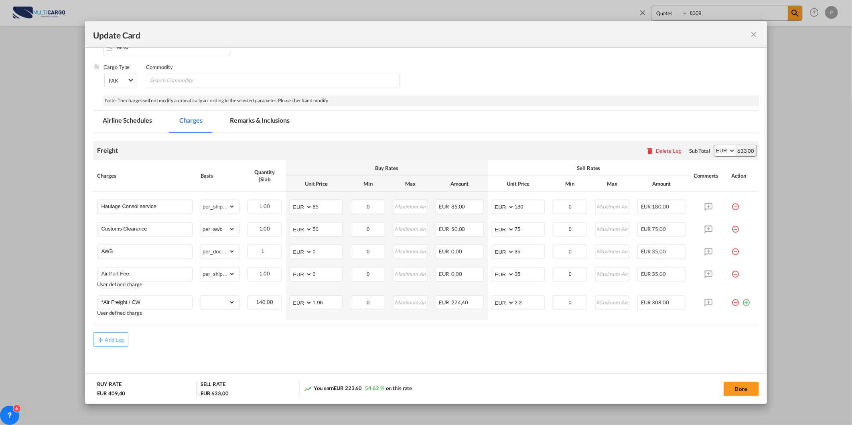
scroll to position [98, 0]
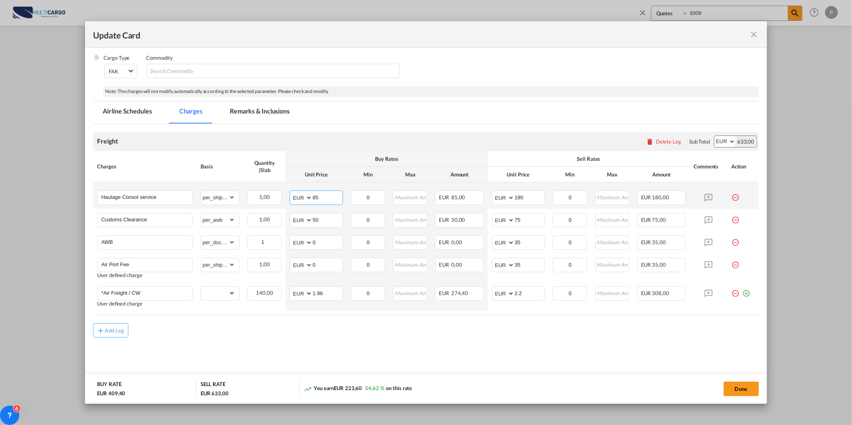
drag, startPoint x: 318, startPoint y: 196, endPoint x: 297, endPoint y: 205, distance: 22.6
click at [306, 199] on md-input-container "AED AFN ALL AMD ANG AOA ARS AUD AWG AZN BAM BBD BDT BGN BHD BIF BMD BND [PERSON…" at bounding box center [316, 197] width 53 height 14
type input "6"
type input "85"
click at [335, 358] on md-content "Freight Please enter leg name Leg Name Already Exists Delete Leg Sub Total AED …" at bounding box center [425, 254] width 665 height 261
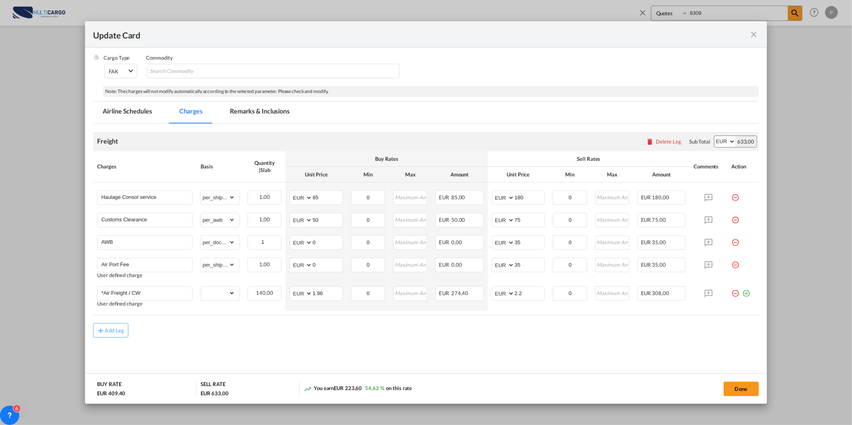
click at [387, 348] on md-content "Freight Please enter leg name Leg Name Already Exists Delete Leg Sub Total AED …" at bounding box center [425, 254] width 665 height 261
drag, startPoint x: 521, startPoint y: 198, endPoint x: 504, endPoint y: 201, distance: 17.5
click at [504, 201] on md-input-container "AED AFN ALL AMD ANG AOA ARS AUD AWG AZN BAM BBD BDT BGN BHD BIF BMD BND [PERSON…" at bounding box center [518, 197] width 53 height 14
drag, startPoint x: 522, startPoint y: 195, endPoint x: 470, endPoint y: 203, distance: 53.5
click at [470, 203] on tr "Haulage Consol service Please Enter Already Exists gross_weight volumetric_weig…" at bounding box center [425, 195] width 665 height 26
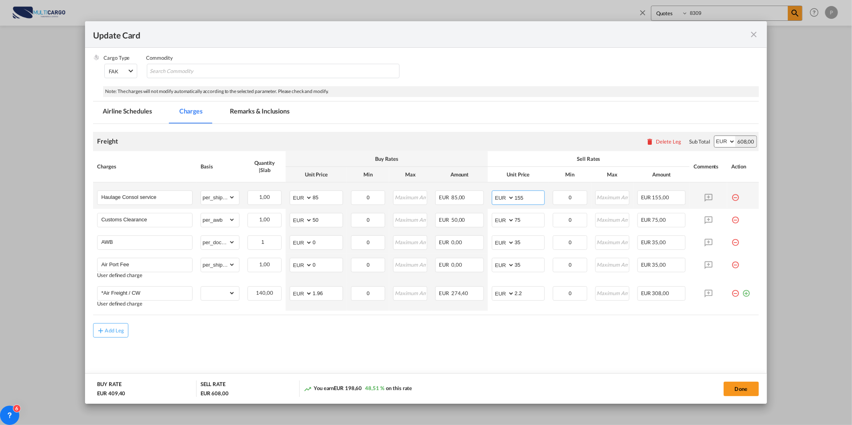
drag, startPoint x: 517, startPoint y: 197, endPoint x: 523, endPoint y: 195, distance: 5.8
click at [523, 195] on input "155" at bounding box center [529, 197] width 30 height 12
drag, startPoint x: 526, startPoint y: 199, endPoint x: 496, endPoint y: 202, distance: 29.8
click at [496, 202] on md-input-container "AED AFN ALL AMD ANG AOA ARS AUD AWG AZN BAM BBD BDT BGN BHD BIF BMD BND [PERSON…" at bounding box center [518, 197] width 53 height 14
type input "130"
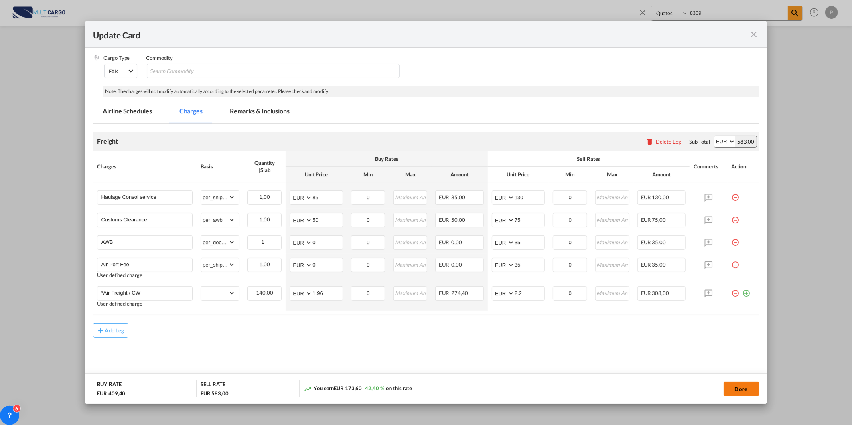
click at [749, 384] on button "Done" at bounding box center [740, 389] width 35 height 14
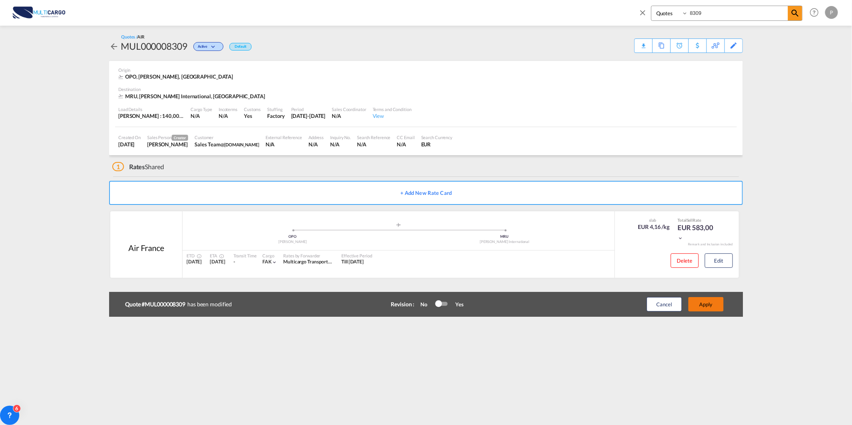
click at [704, 304] on button "Apply" at bounding box center [705, 304] width 35 height 14
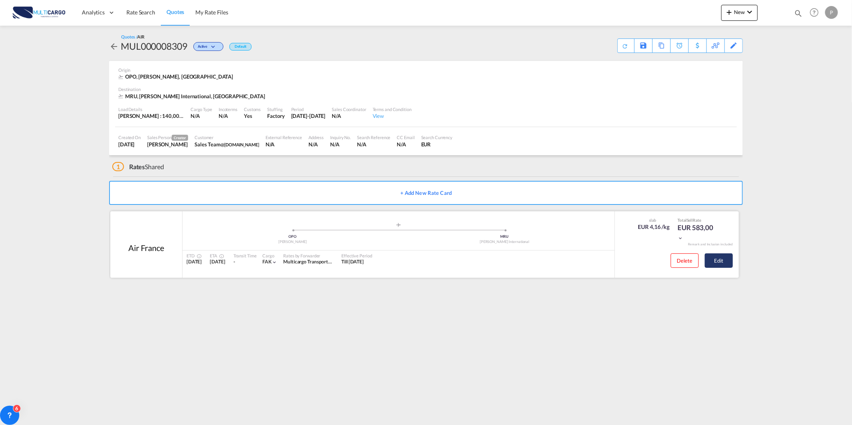
click at [719, 257] on button "Edit" at bounding box center [719, 260] width 28 height 14
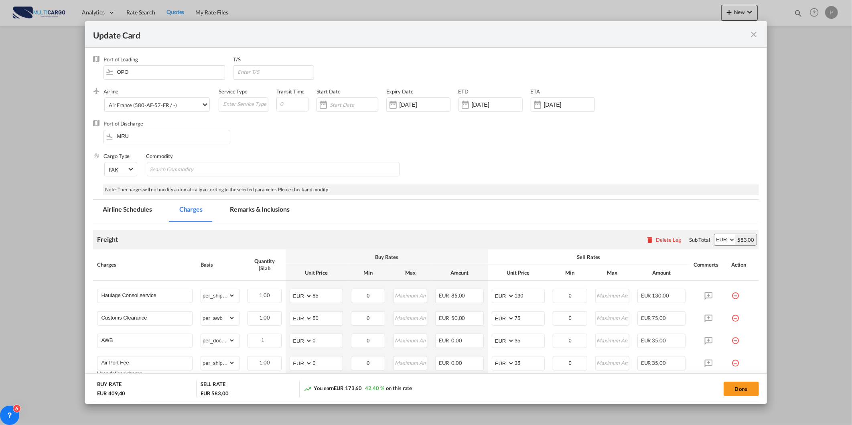
click at [267, 211] on md-tab-item "Remarks & Inclusions" at bounding box center [259, 211] width 79 height 22
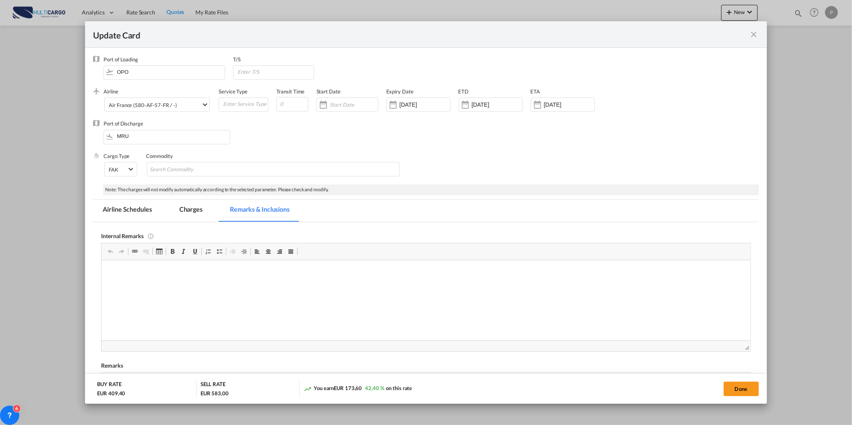
scroll to position [223, 0]
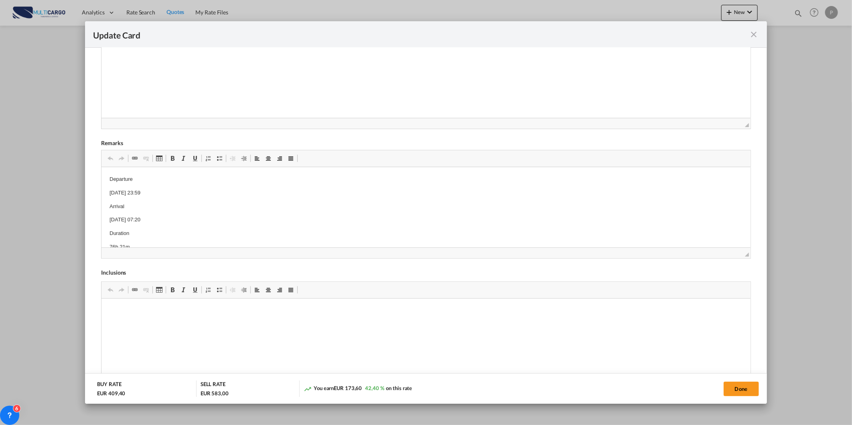
click at [754, 34] on md-icon "icon-close fg-AAA8AD m-0 pointer" at bounding box center [754, 35] width 10 height 10
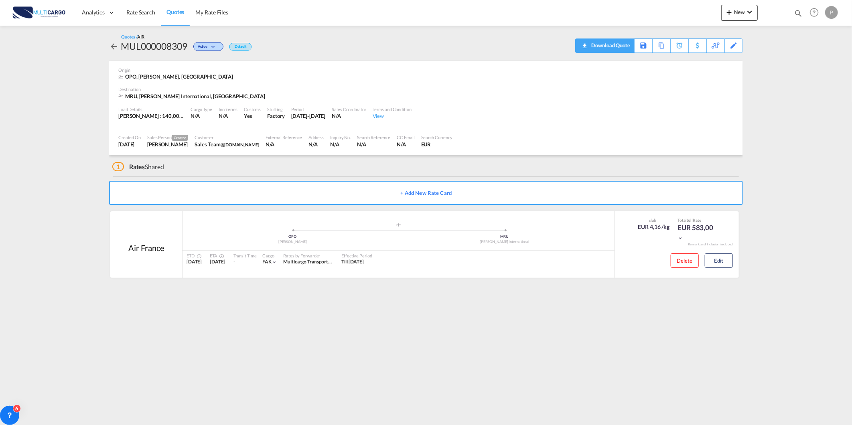
click at [623, 49] on div "Download Quote" at bounding box center [609, 45] width 41 height 13
click at [787, 13] on div at bounding box center [772, 13] width 31 height 24
click at [793, 10] on div "Quotes Help Resources Product Release P My Profile Logout" at bounding box center [814, 12] width 51 height 25
click at [795, 10] on md-icon "icon-magnify" at bounding box center [798, 13] width 9 height 9
click at [672, 17] on select "Quotes" at bounding box center [670, 13] width 38 height 14
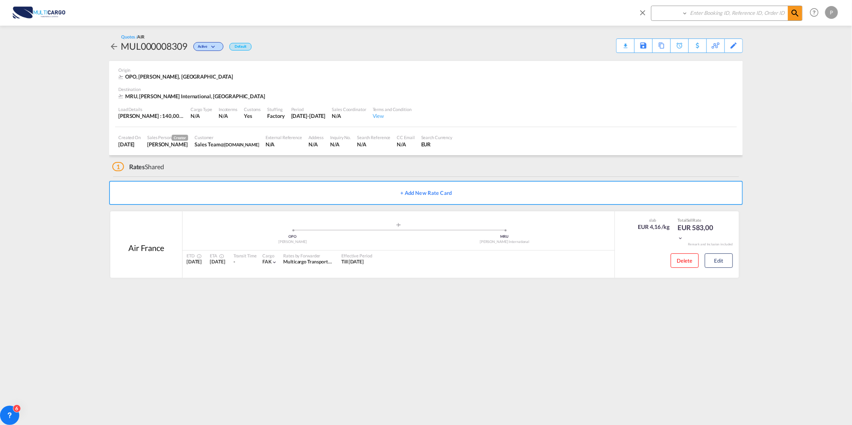
select select "Quotes"
click at [651, 6] on select "Quotes" at bounding box center [670, 13] width 38 height 14
click at [708, 15] on input at bounding box center [738, 13] width 100 height 14
type input "8308"
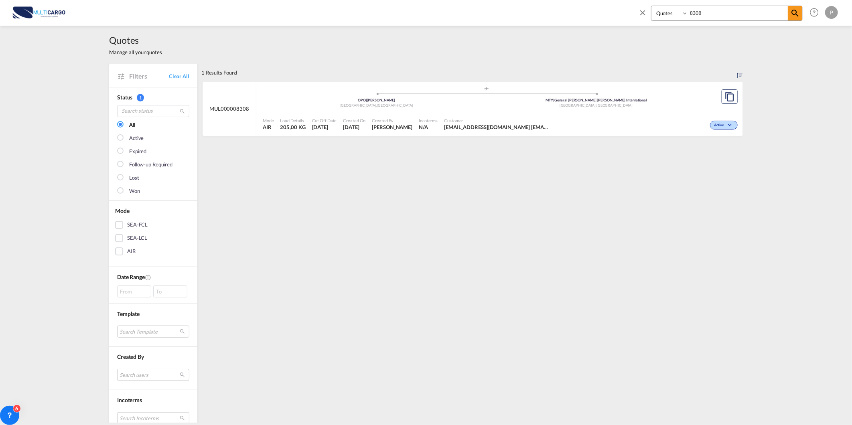
click at [256, 103] on port-traveller-ui ".a{fill:#aaa8ad;} .a{fill:#aaa8ad;} OPO | [PERSON_NAME][GEOGRAPHIC_DATA] , [GEO…" at bounding box center [486, 97] width 460 height 30
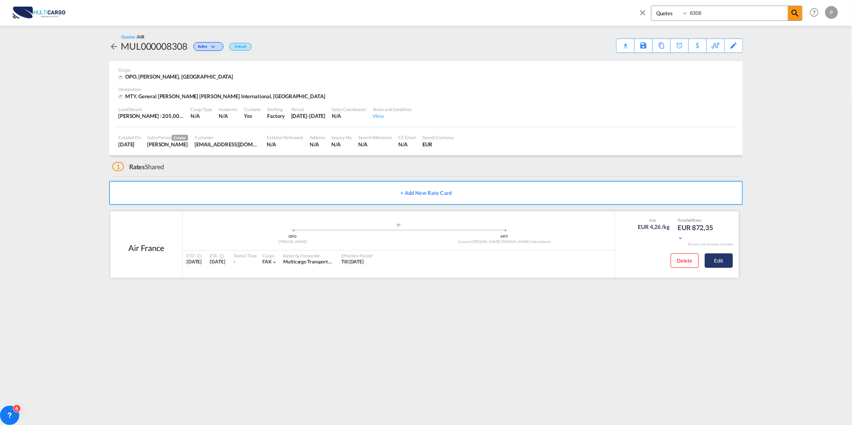
click at [729, 263] on button "Edit" at bounding box center [719, 260] width 28 height 14
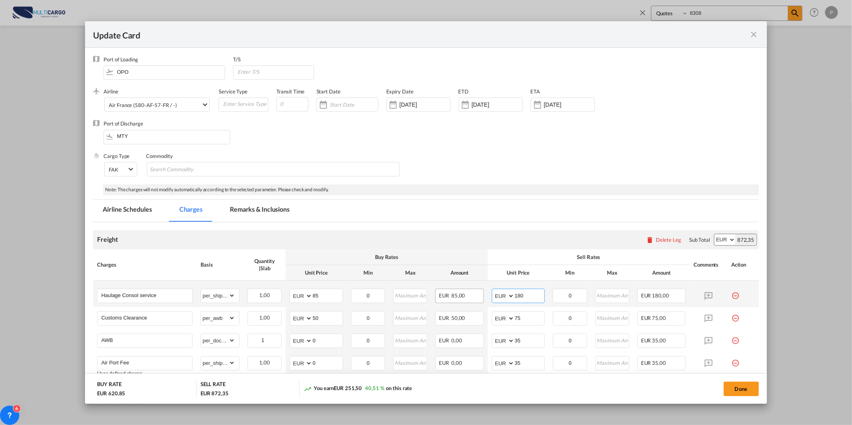
drag, startPoint x: 508, startPoint y: 294, endPoint x: 468, endPoint y: 302, distance: 40.0
click at [470, 301] on tr "Haulage Consol service Please Enter Already Exists gross_weight volumetric_weig…" at bounding box center [425, 294] width 665 height 26
type input "130"
click at [737, 382] on button "Done" at bounding box center [740, 389] width 35 height 14
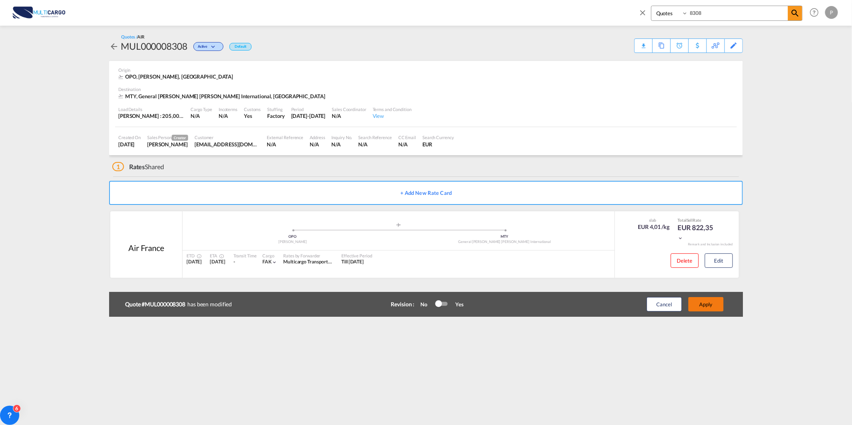
click at [700, 306] on button "Apply" at bounding box center [705, 304] width 35 height 14
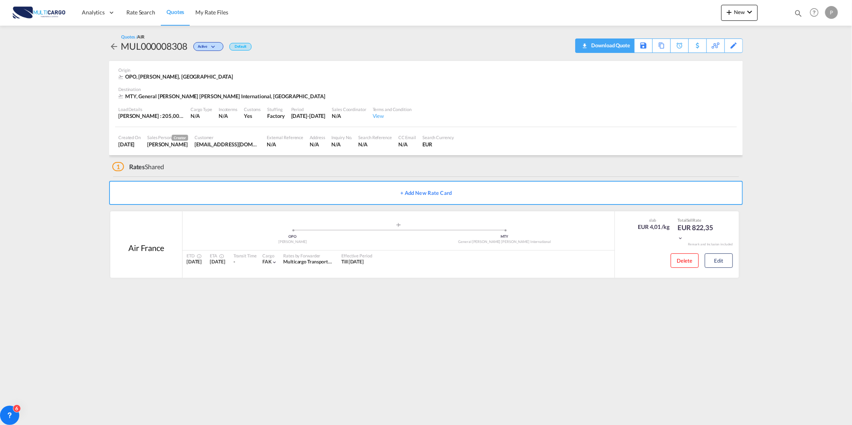
click at [620, 46] on div "Download Quote" at bounding box center [609, 45] width 41 height 13
